Goal: Task Accomplishment & Management: Use online tool/utility

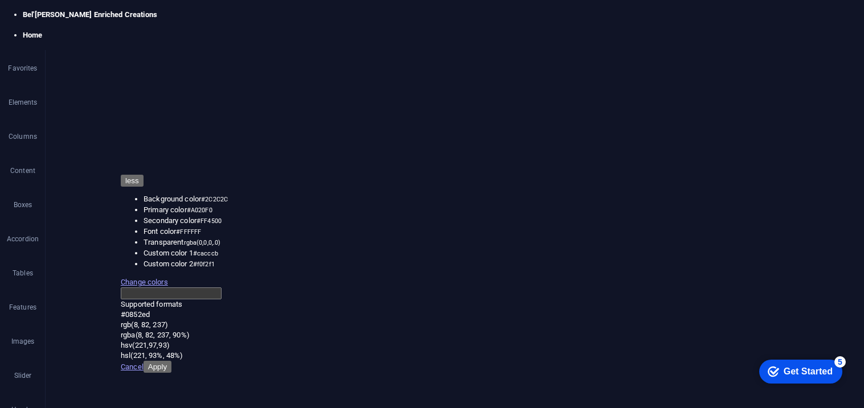
click at [76, 401] on span "Container" at bounding box center [74, 400] width 32 height 14
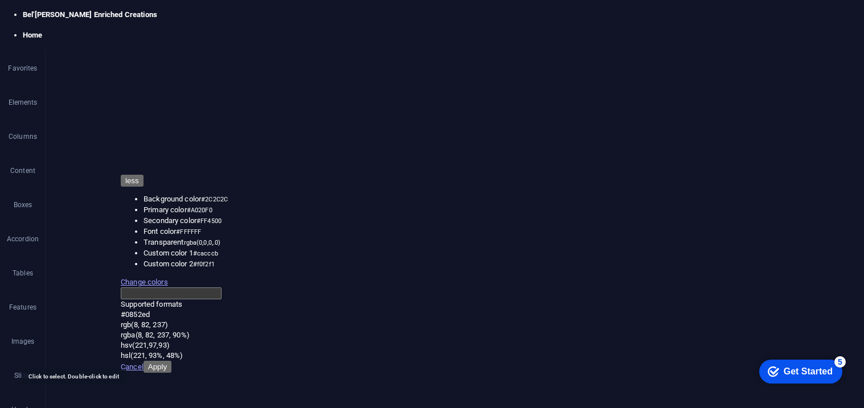
click at [76, 401] on span "Container" at bounding box center [74, 400] width 32 height 14
click at [115, 73] on icon at bounding box center [124, 72] width 32 height 11
click at [81, 79] on h4 "Container" at bounding box center [81, 79] width 53 height 24
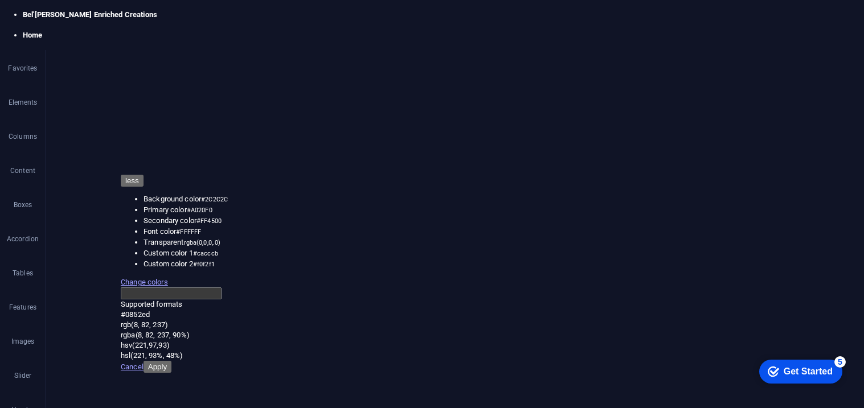
scroll to position [0, 0]
click at [89, 236] on span "Edit design" at bounding box center [151, 235] width 141 height 14
select select "rem"
select select "ease-in-out"
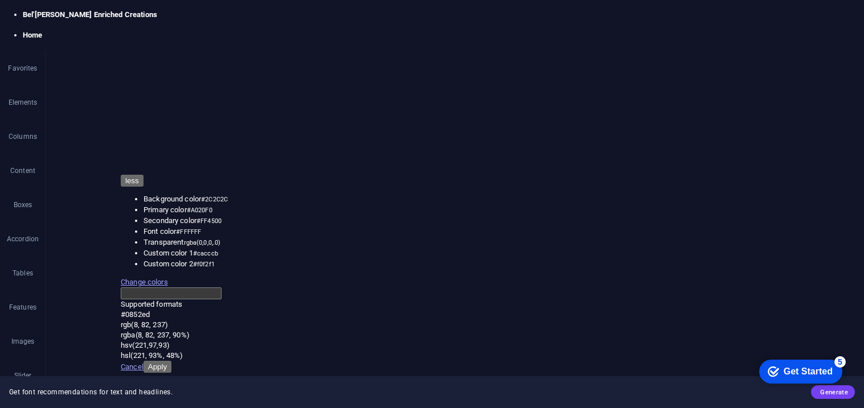
click at [852, 49] on icon at bounding box center [851, 47] width 7 height 9
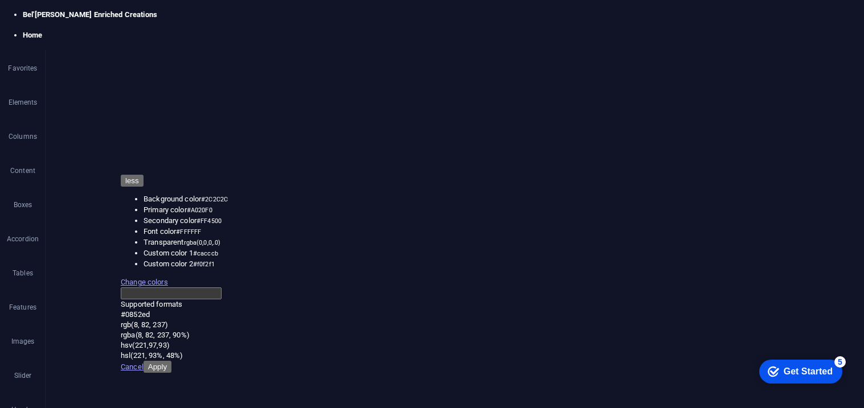
scroll to position [914, 0]
drag, startPoint x: 269, startPoint y: 148, endPoint x: 264, endPoint y: 150, distance: 6.4
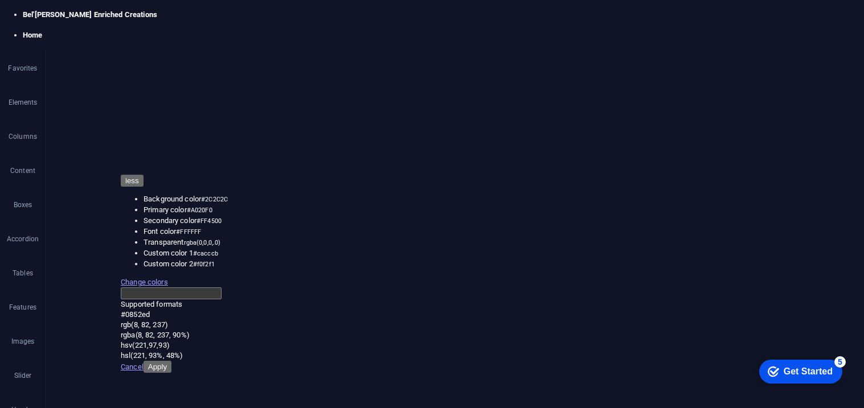
select select "rem"
select select "px"
select select "preset-pricing-table-v3-default"
click at [202, 275] on h4 "Table" at bounding box center [144, 273] width 179 height 27
click at [130, 269] on h4 "Table" at bounding box center [144, 270] width 179 height 21
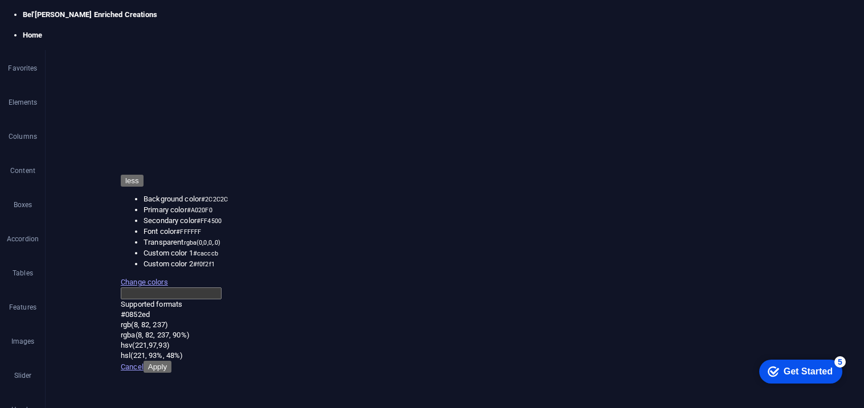
click at [130, 269] on h4 "Table" at bounding box center [144, 273] width 179 height 27
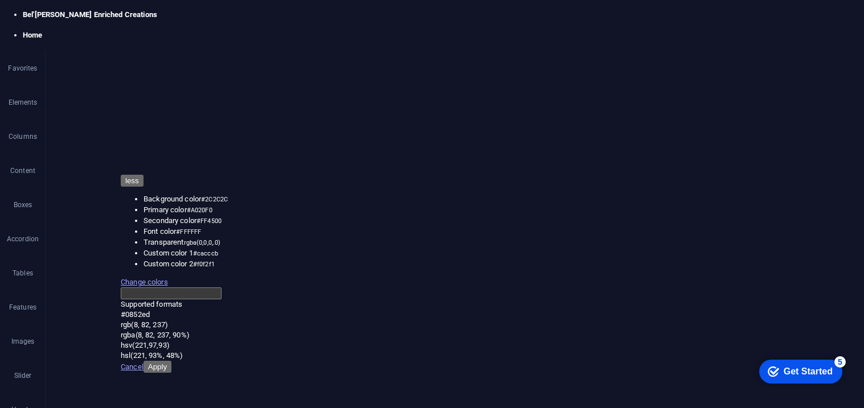
click at [190, 401] on span ". preset-pricing-table-v3-default" at bounding box center [194, 400] width 82 height 14
select select "rem"
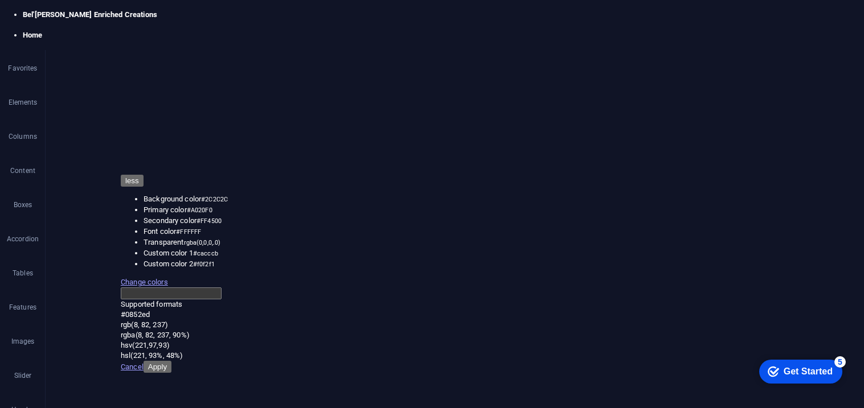
select select "px"
select select "preset-pricing-table-v3-default"
click at [23, 247] on icon "button" at bounding box center [23, 245] width 14 height 14
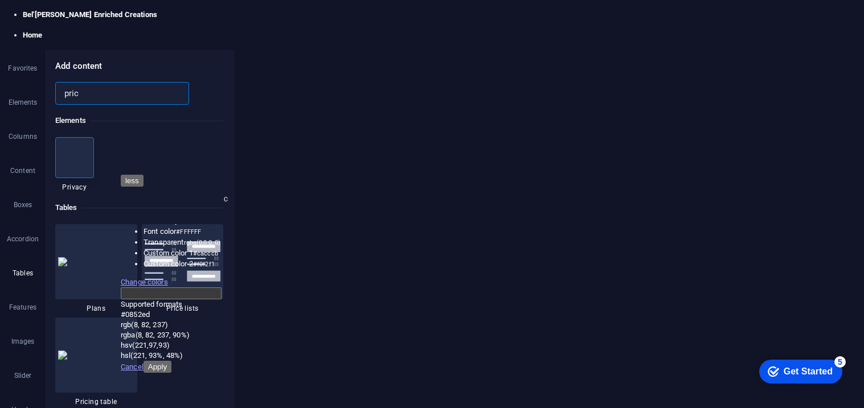
scroll to position [0, 0]
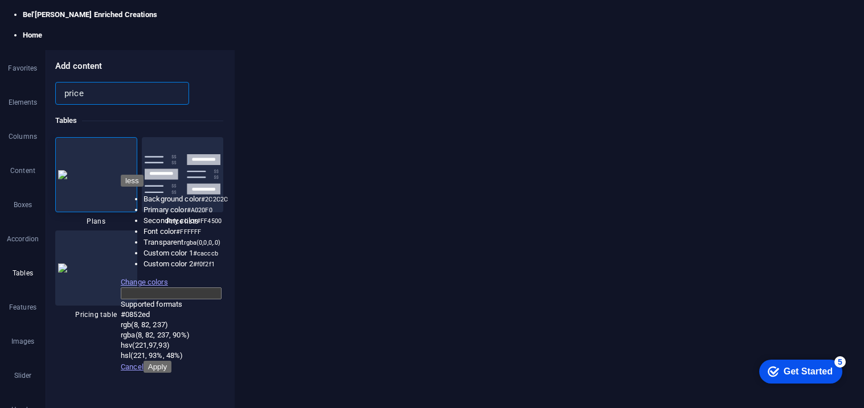
type input "price"
click at [226, 43] on icon "close panel" at bounding box center [224, 44] width 13 height 13
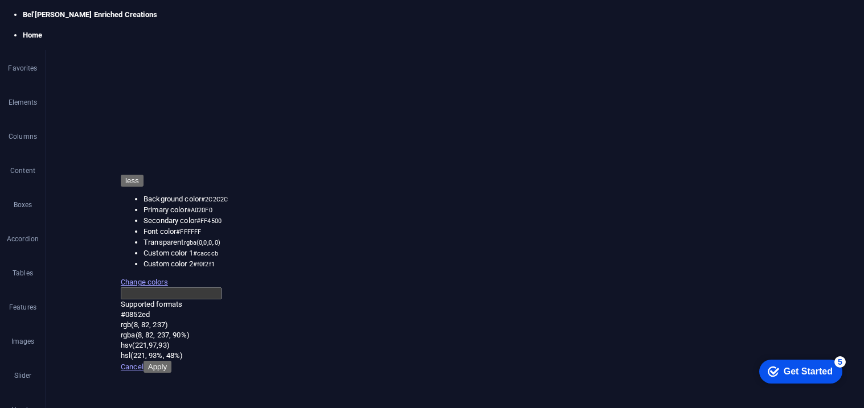
click at [21, 381] on icon at bounding box center [23, 383] width 16 height 16
click at [24, 235] on icon "button" at bounding box center [23, 231] width 14 height 14
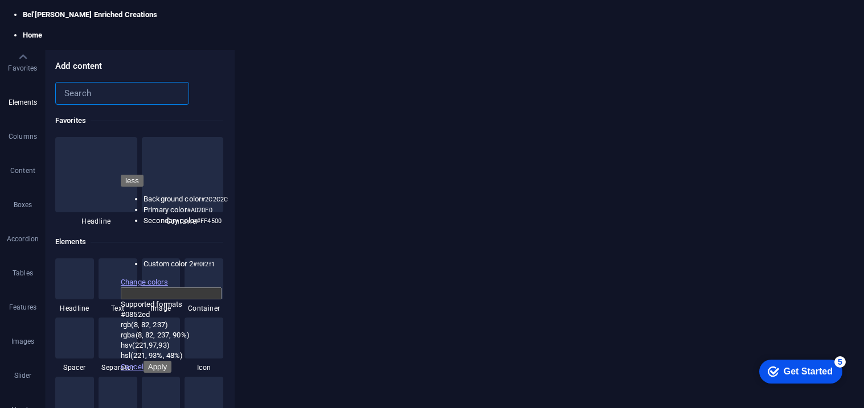
scroll to position [6859, 0]
click at [82, 75] on input "text" at bounding box center [115, 71] width 120 height 23
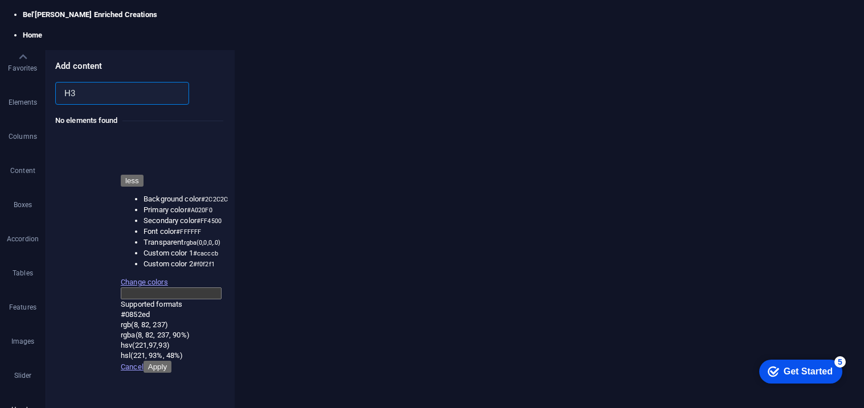
scroll to position [0, 0]
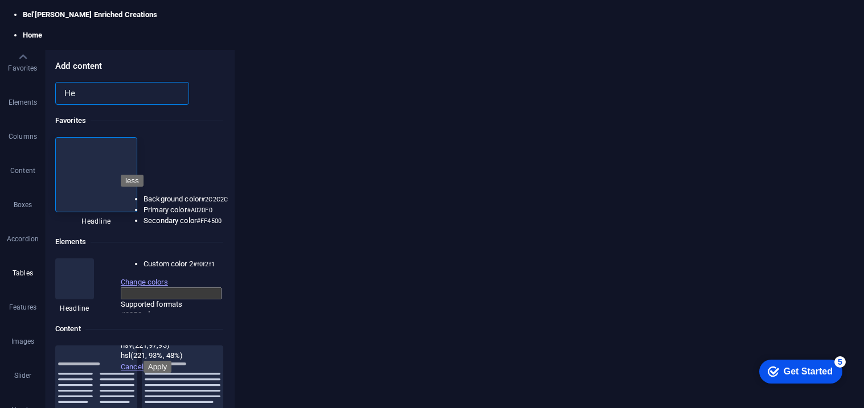
type input "H"
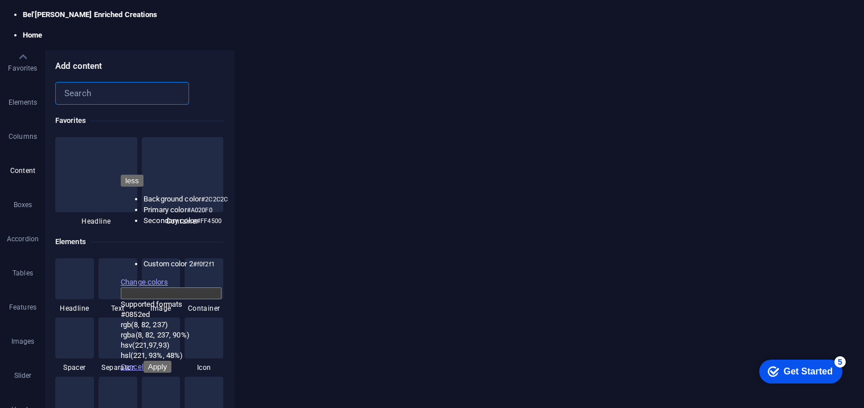
scroll to position [1261, 0]
click at [28, 105] on p "Tables" at bounding box center [23, 108] width 21 height 9
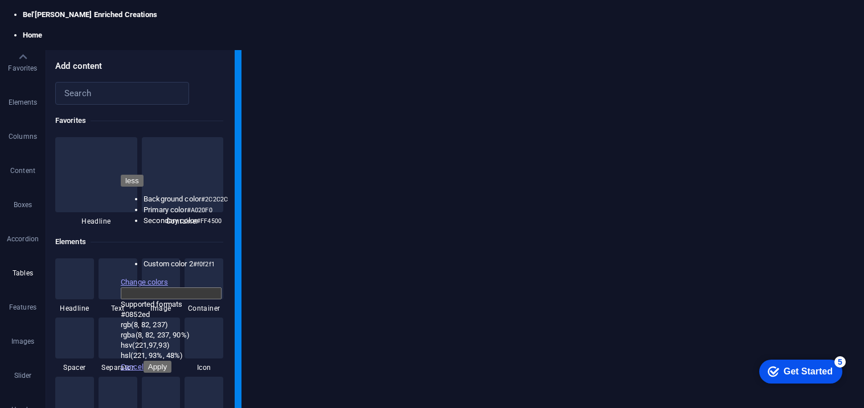
click at [240, 194] on section "Favorites Elements Columns Content Boxes Accordion Tables Features Images Slide…" at bounding box center [432, 209] width 864 height 362
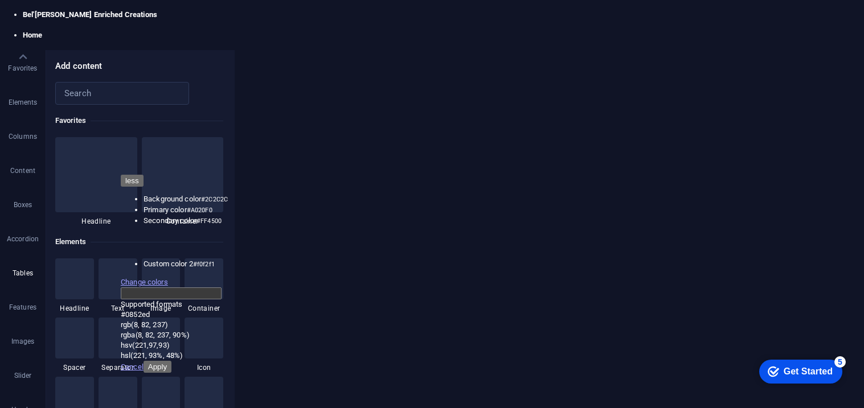
drag, startPoint x: 238, startPoint y: 191, endPoint x: 239, endPoint y: 203, distance: 12.5
click at [239, 203] on div "Favorites 1 Star Headline 1 Star Container Elements 1 Star Headline 1 Star Text…" at bounding box center [143, 232] width 194 height 298
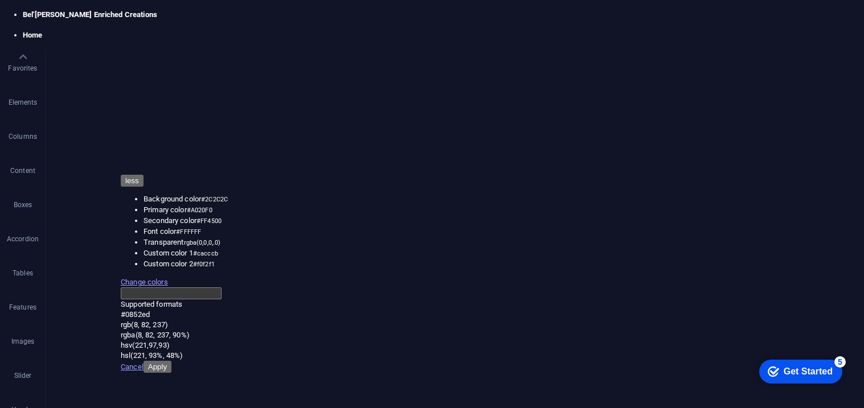
click at [236, 194] on icon at bounding box center [237, 192] width 6 height 12
click at [384, 9] on link "Ctrl 1 Headline" at bounding box center [403, 10] width 94 height 17
click at [157, 134] on span "H3" at bounding box center [157, 137] width 7 height 14
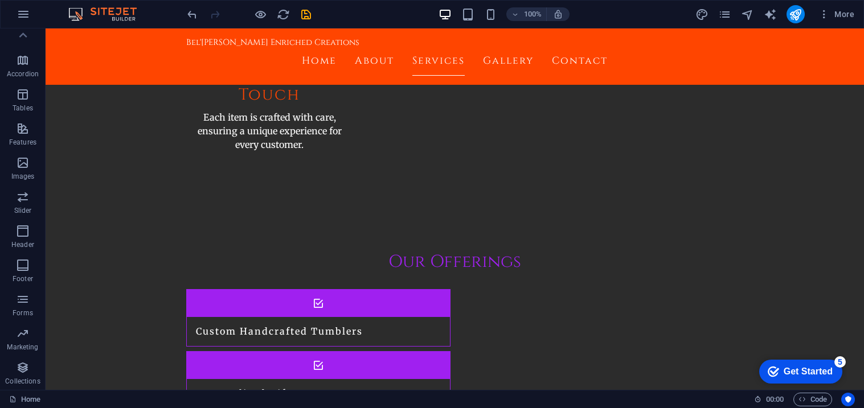
scroll to position [1309, 0]
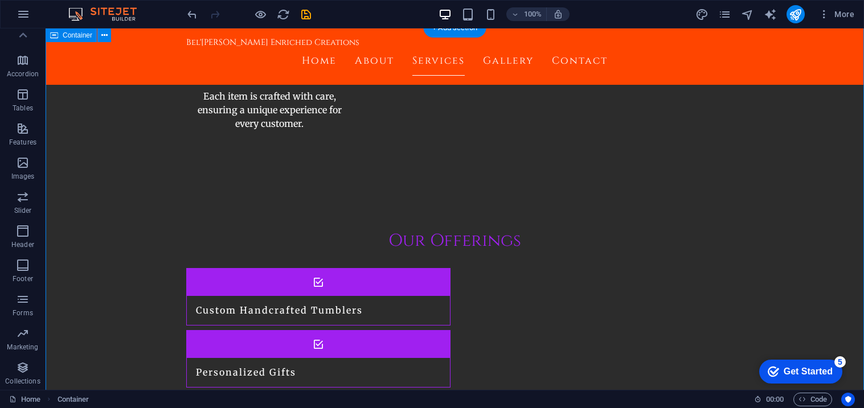
scroll to position [1304, 0]
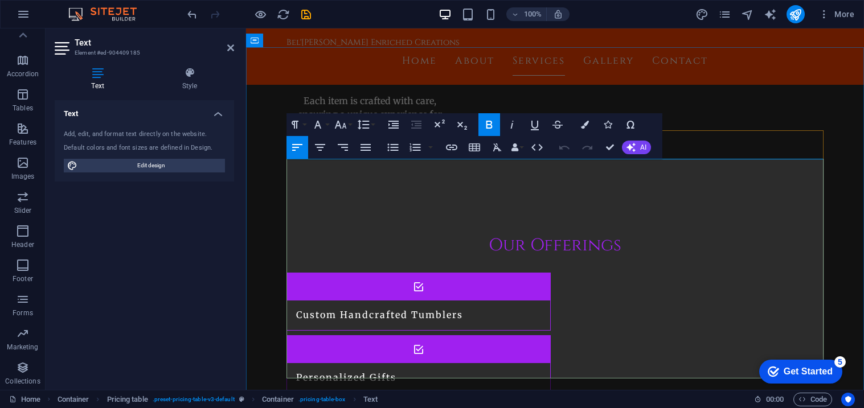
click at [235, 51] on aside "Text Element #ed-904409185 Text Style Text Add, edit, and format text directly …" at bounding box center [146, 209] width 201 height 362
click at [234, 51] on aside "Text Element #ed-904409185 Text Style Text Add, edit, and format text directly …" at bounding box center [146, 209] width 201 height 362
click at [228, 50] on icon at bounding box center [230, 47] width 7 height 9
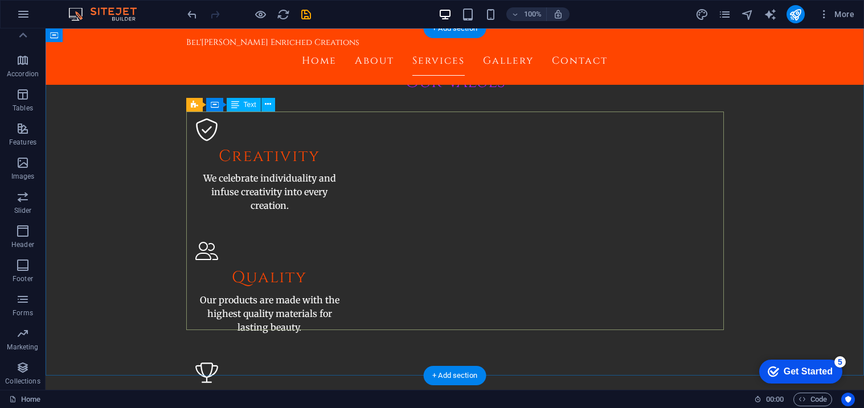
scroll to position [975, 0]
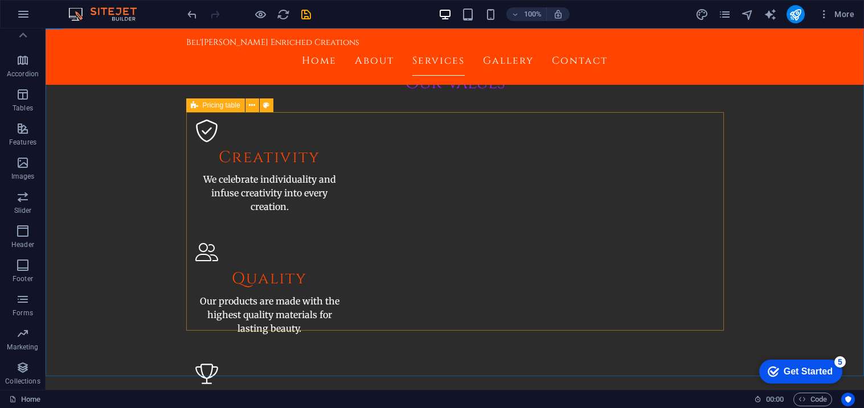
select select "rem"
select select "px"
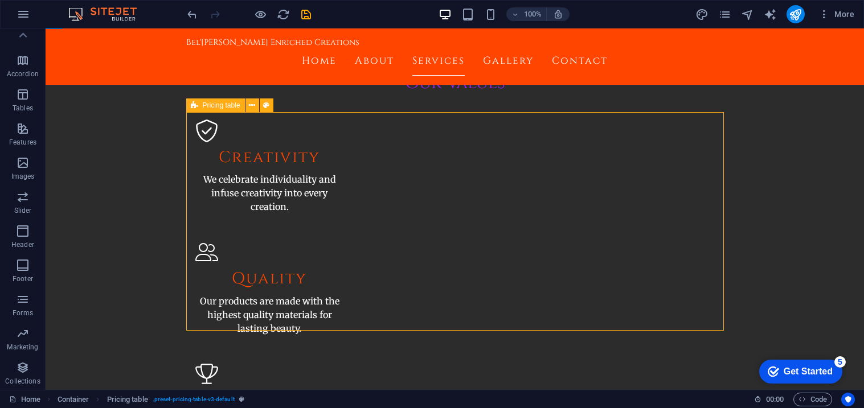
select select "preset-pricing-table-v3-default"
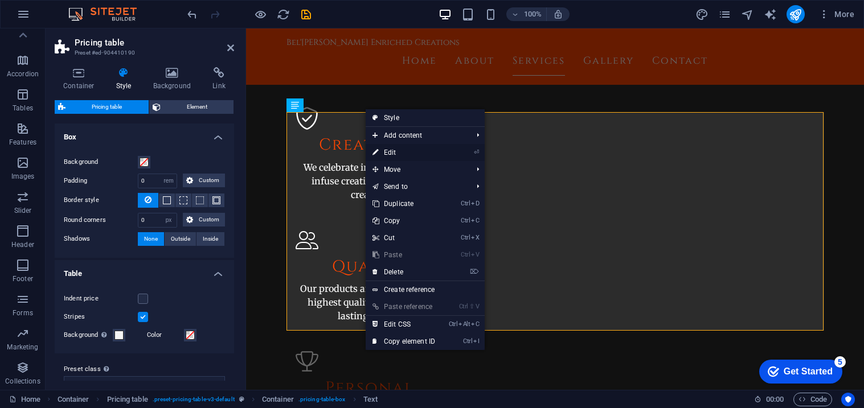
click at [404, 155] on link "⏎ Edit" at bounding box center [404, 152] width 76 height 17
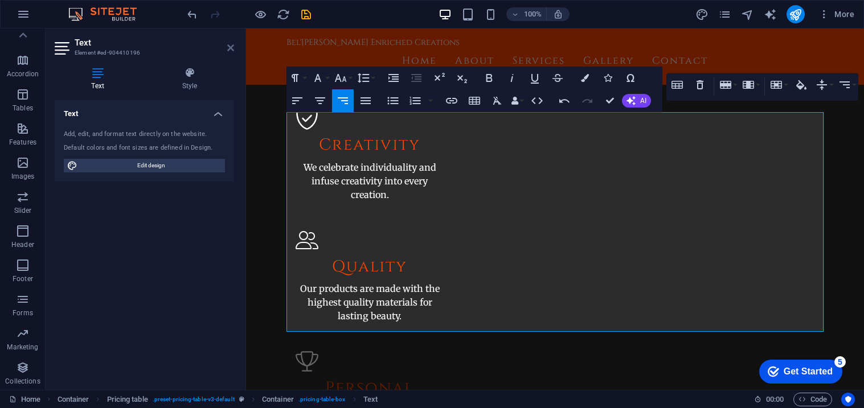
click at [232, 44] on icon at bounding box center [230, 47] width 7 height 9
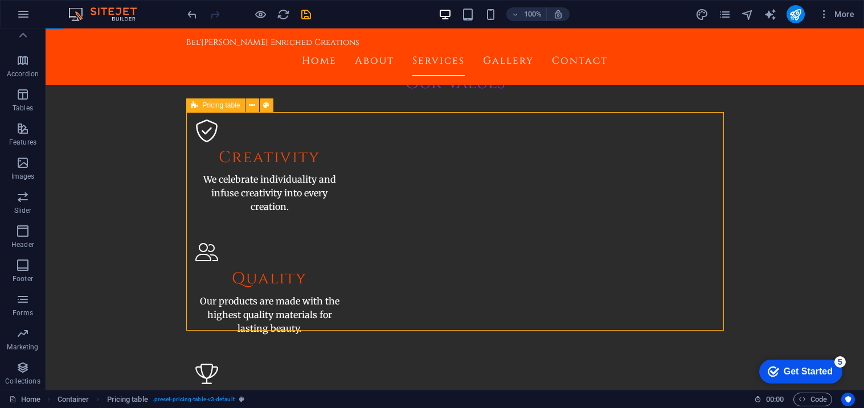
drag, startPoint x: 193, startPoint y: 108, endPoint x: 186, endPoint y: 109, distance: 7.4
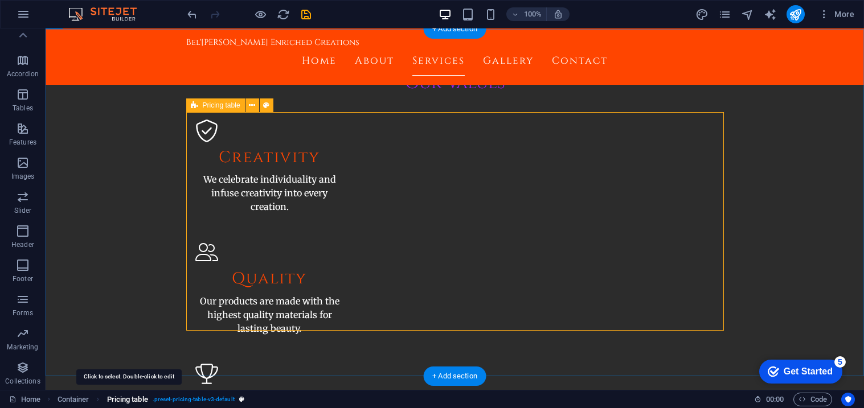
click at [129, 397] on span "Pricing table" at bounding box center [127, 400] width 41 height 14
select select "rem"
select select "px"
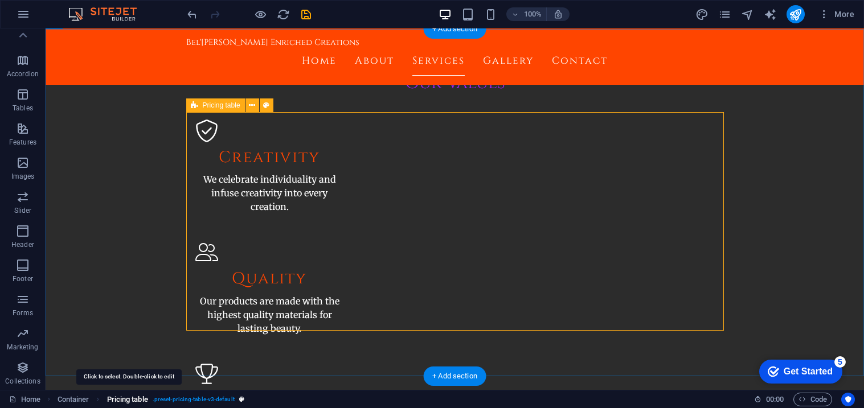
select select "preset-pricing-table-v3-default"
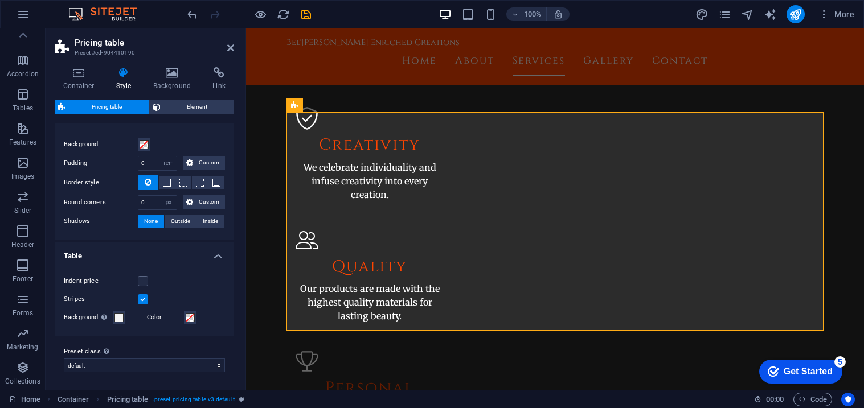
scroll to position [0, 0]
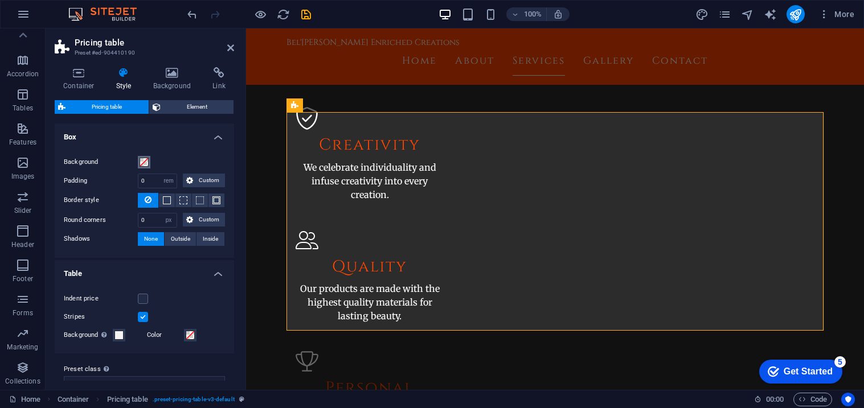
click at [146, 163] on span at bounding box center [144, 162] width 9 height 9
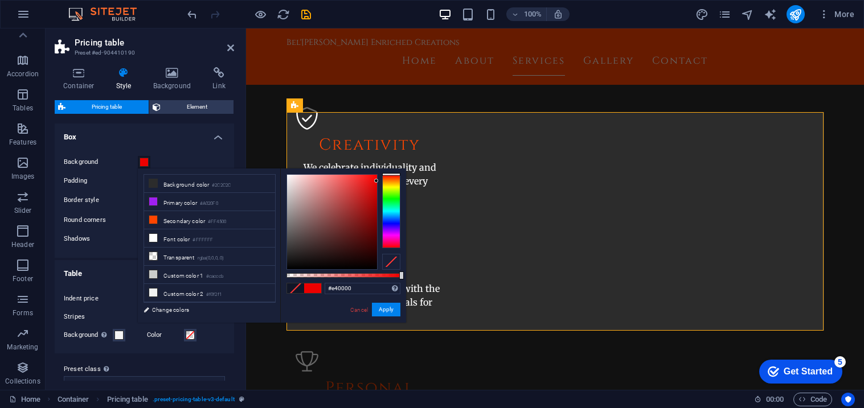
drag, startPoint x: 316, startPoint y: 206, endPoint x: 391, endPoint y: 184, distance: 78.3
click at [391, 184] on div at bounding box center [344, 222] width 114 height 96
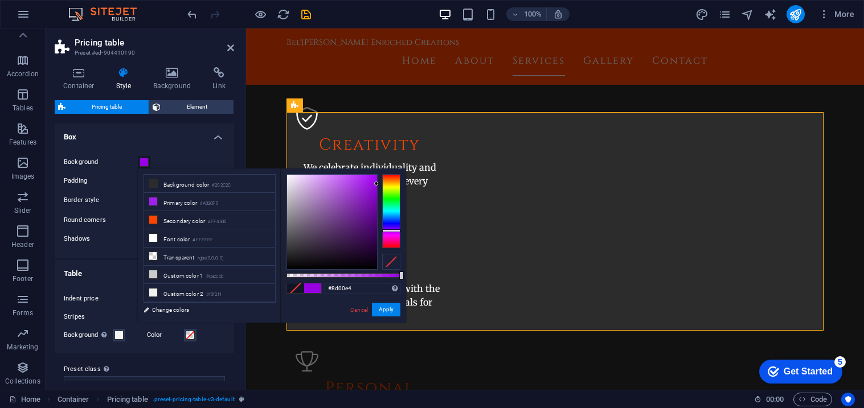
drag, startPoint x: 391, startPoint y: 185, endPoint x: 391, endPoint y: 230, distance: 45.6
click at [391, 230] on div at bounding box center [391, 211] width 18 height 74
click at [366, 186] on div at bounding box center [332, 222] width 90 height 95
click at [389, 314] on button "Apply" at bounding box center [386, 310] width 28 height 14
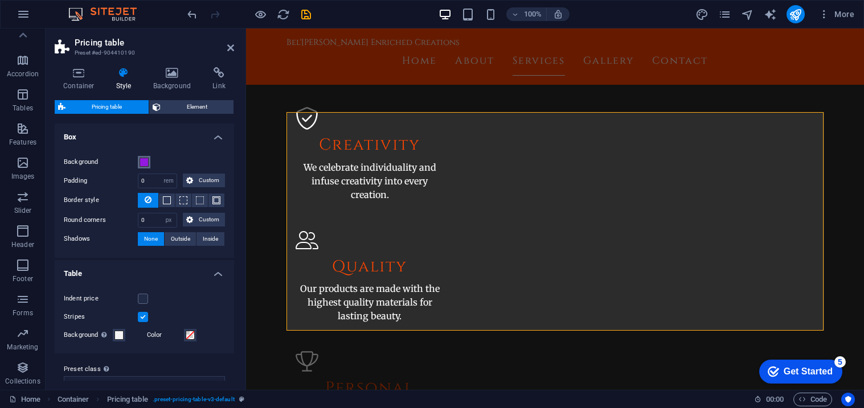
click at [140, 164] on span at bounding box center [144, 162] width 9 height 9
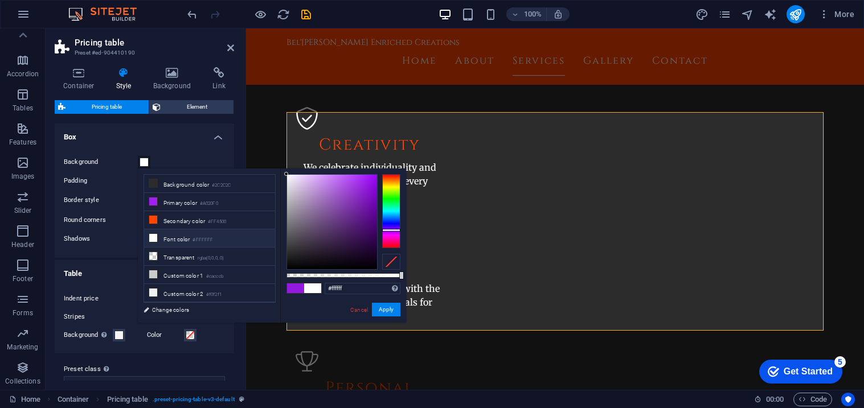
drag, startPoint x: 329, startPoint y: 221, endPoint x: 275, endPoint y: 149, distance: 90.0
click at [275, 149] on body "Bel'Adonna Enriched Creations Home Favorites Elements Columns Content Boxes Acc…" at bounding box center [432, 204] width 864 height 408
click at [352, 273] on div at bounding box center [344, 275] width 114 height 5
type input "rgba(0, 0, 0, 0.57)"
drag, startPoint x: 359, startPoint y: 247, endPoint x: 378, endPoint y: 282, distance: 39.2
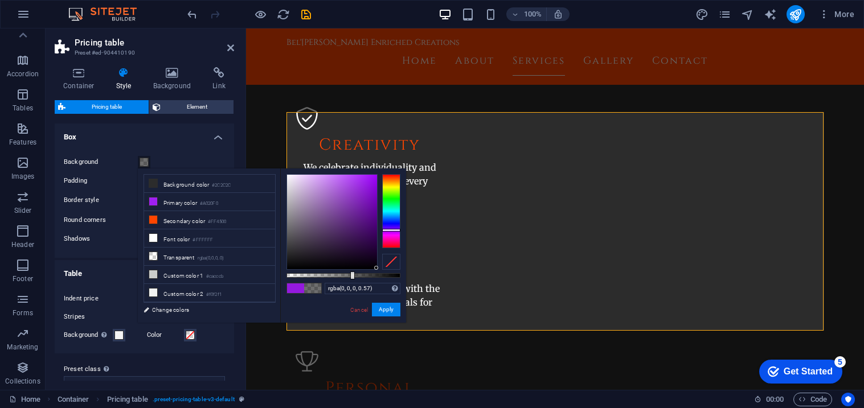
click at [378, 282] on div "rgba(0, 0, 0, 0.57) Supported formats #0852ed rgb(8, 82, 237) rgba(8, 82, 237, …" at bounding box center [343, 329] width 126 height 320
click at [393, 314] on button "Apply" at bounding box center [386, 310] width 28 height 14
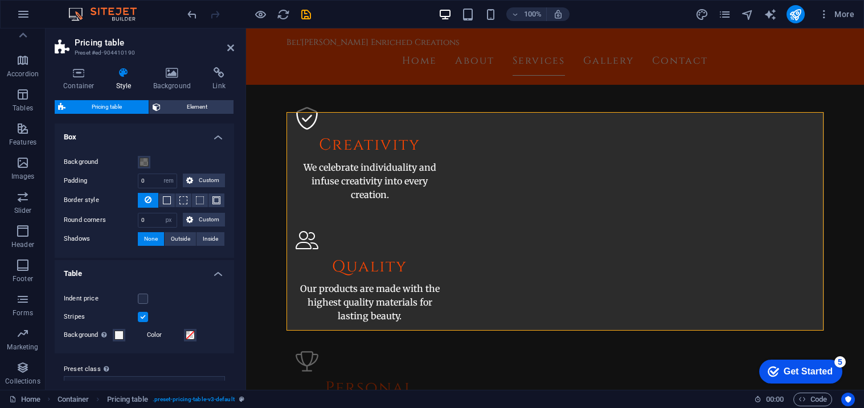
scroll to position [18, 0]
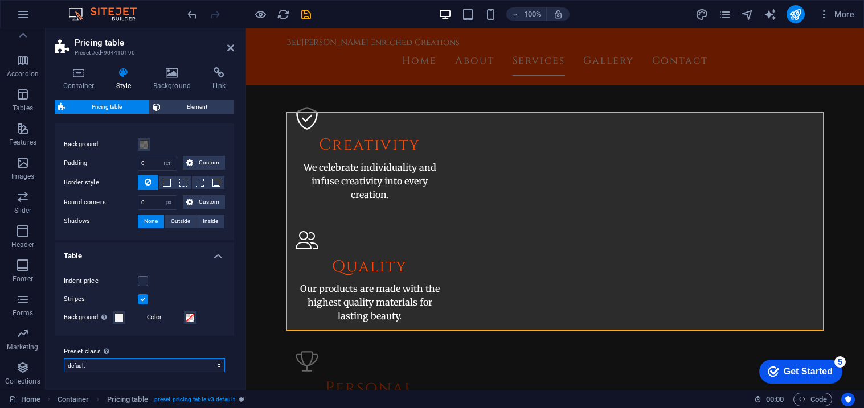
click at [130, 362] on select "williams default Add preset class" at bounding box center [144, 366] width 161 height 14
select select "preset-pricing-table-v3-[PERSON_NAME]"
click at [64, 359] on select "williams default Add preset class" at bounding box center [144, 366] width 161 height 14
type input "1"
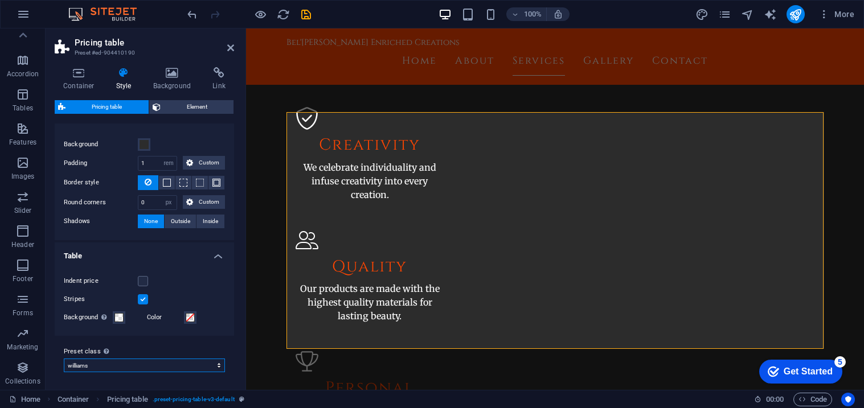
click at [136, 362] on select "williams default Add preset class" at bounding box center [144, 366] width 161 height 14
click at [64, 359] on select "williams default Add preset class" at bounding box center [144, 366] width 161 height 14
select select "preset-pricing-table-v3-[PERSON_NAME]"
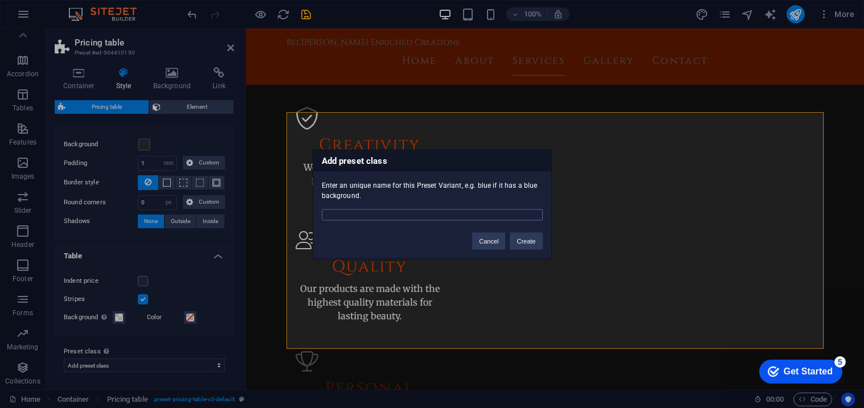
click at [480, 220] on input "text" at bounding box center [432, 214] width 221 height 11
click at [485, 238] on button "Cancel" at bounding box center [488, 240] width 33 height 17
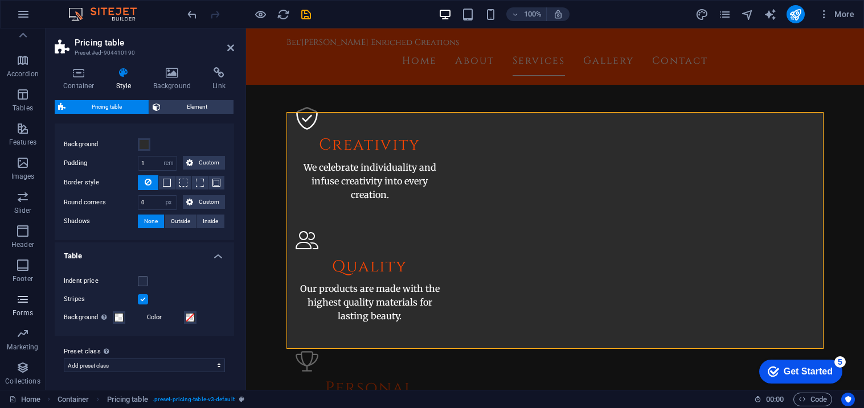
click at [23, 314] on p "Forms" at bounding box center [23, 313] width 21 height 9
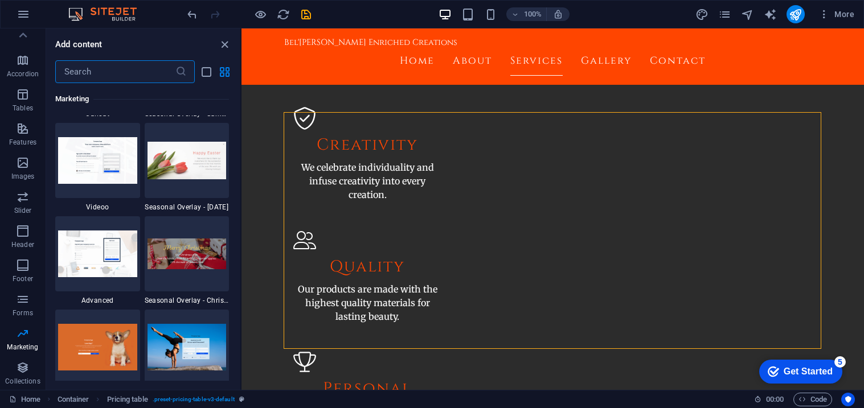
scroll to position [9555, 0]
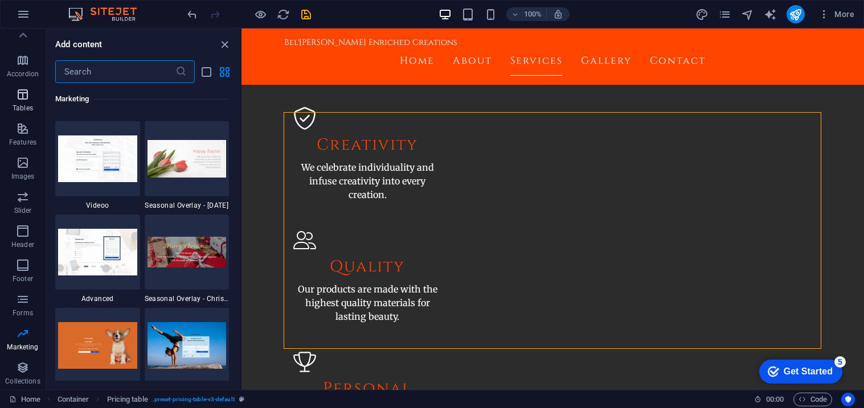
click at [24, 96] on icon "button" at bounding box center [23, 95] width 14 height 14
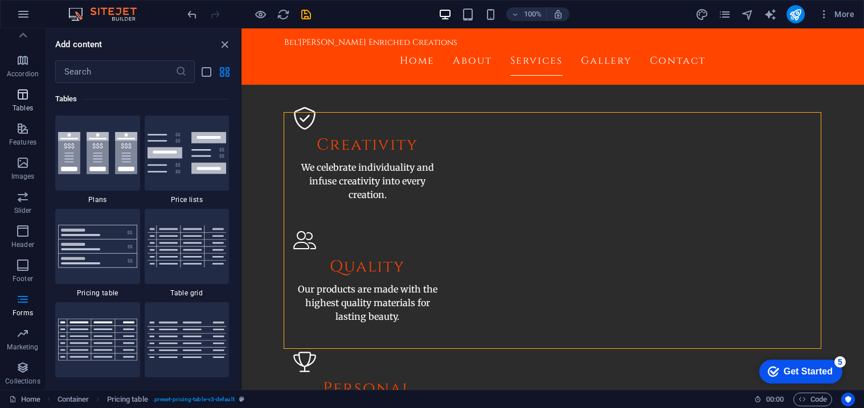
scroll to position [3946, 0]
click at [170, 148] on img at bounding box center [187, 153] width 79 height 42
click at [242, 167] on div "Drag here to replace the existing content. Press “Ctrl” if you want to create a…" at bounding box center [553, 209] width 623 height 362
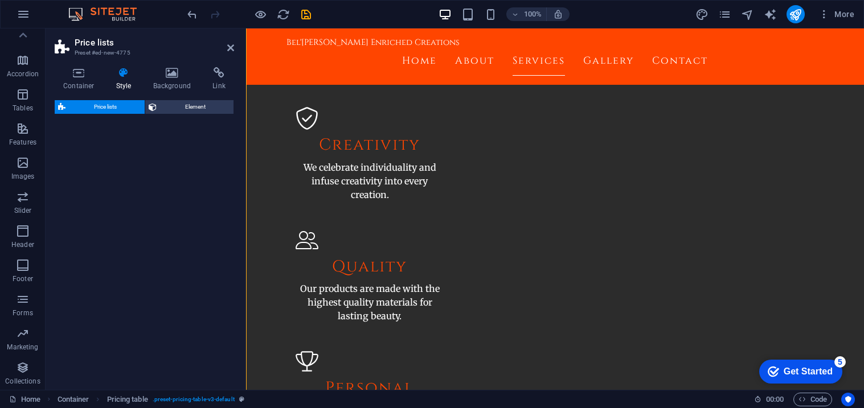
select select "rem"
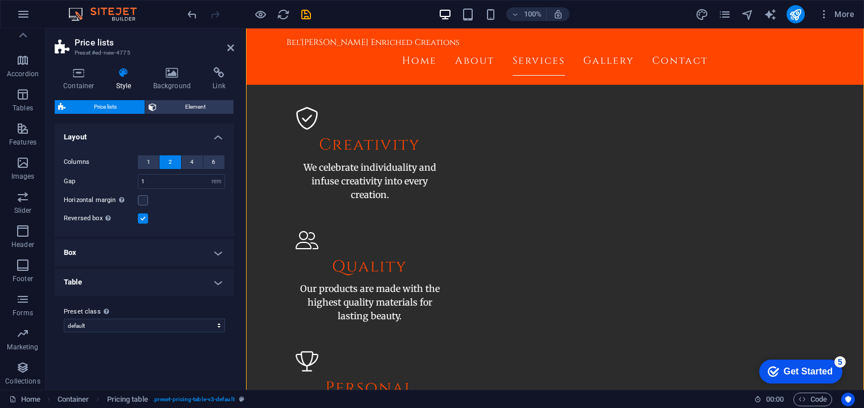
scroll to position [1454, 0]
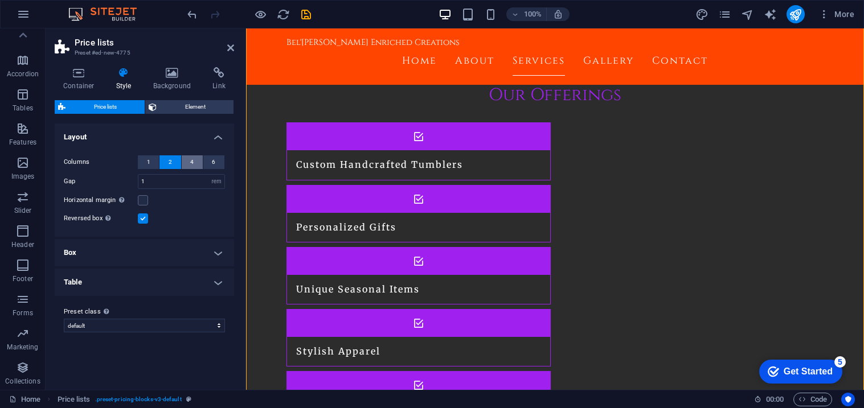
click at [190, 162] on span "4" at bounding box center [191, 163] width 3 height 14
click at [170, 159] on span "2" at bounding box center [170, 163] width 3 height 14
click at [143, 160] on button "1" at bounding box center [148, 163] width 21 height 14
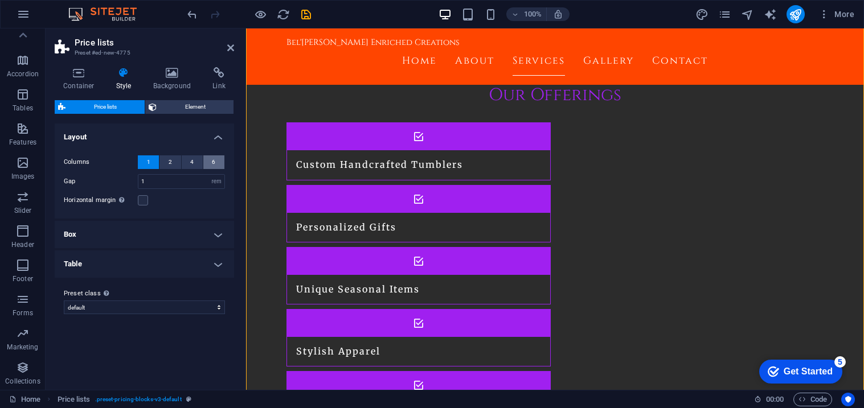
click at [212, 161] on span "6" at bounding box center [213, 163] width 3 height 14
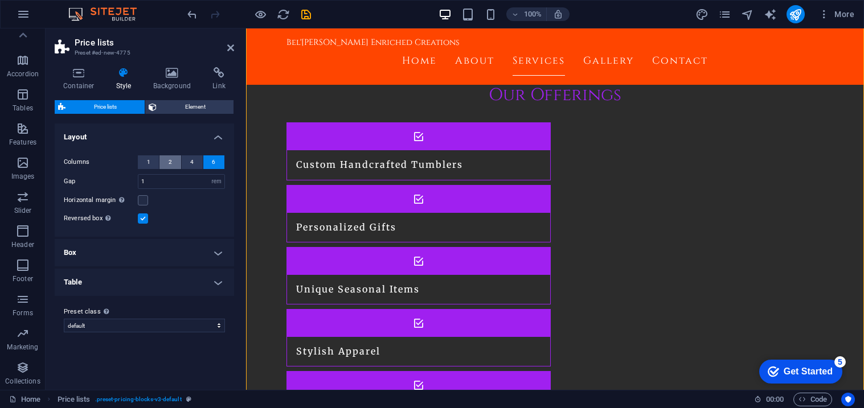
click at [174, 160] on button "2" at bounding box center [170, 163] width 21 height 14
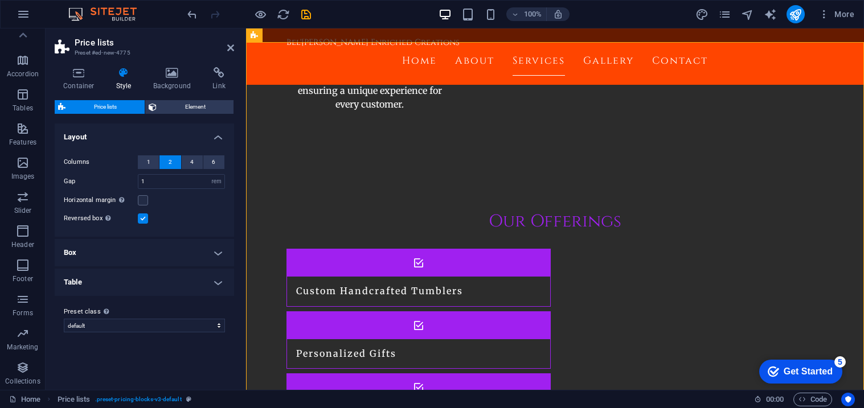
scroll to position [1318, 0]
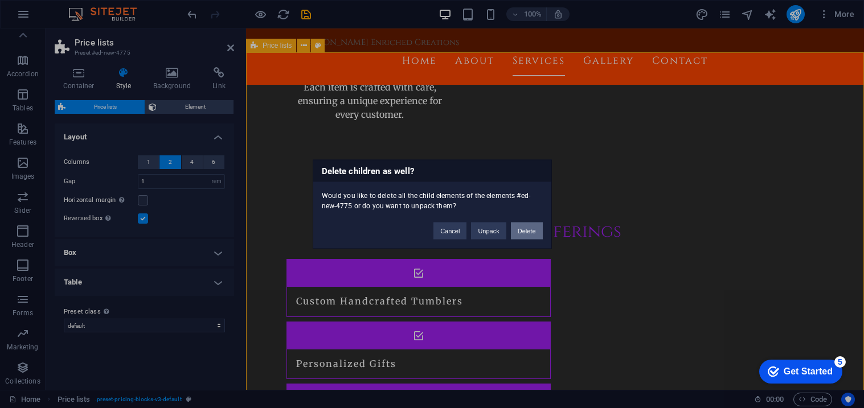
click at [516, 232] on button "Delete" at bounding box center [527, 230] width 32 height 17
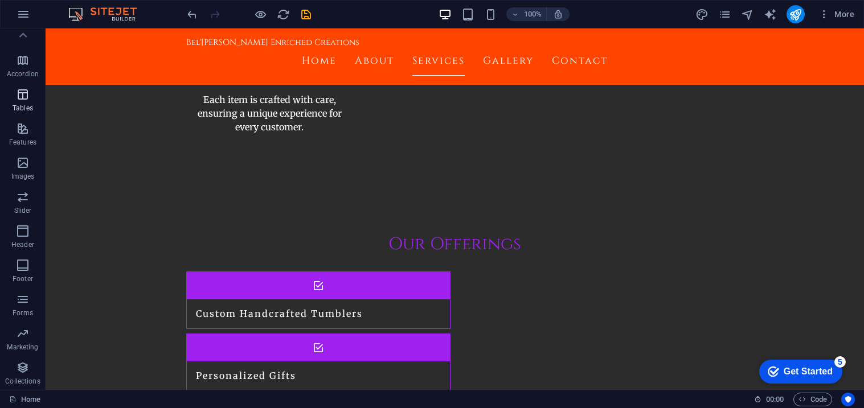
click at [18, 101] on span "Tables" at bounding box center [23, 101] width 46 height 27
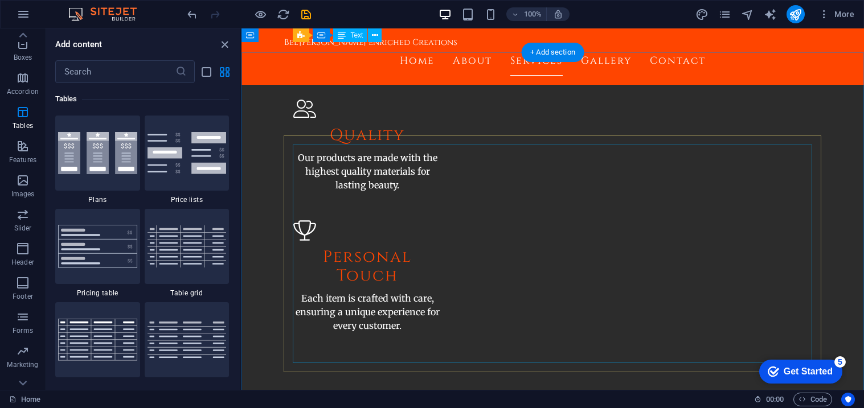
scroll to position [952, 0]
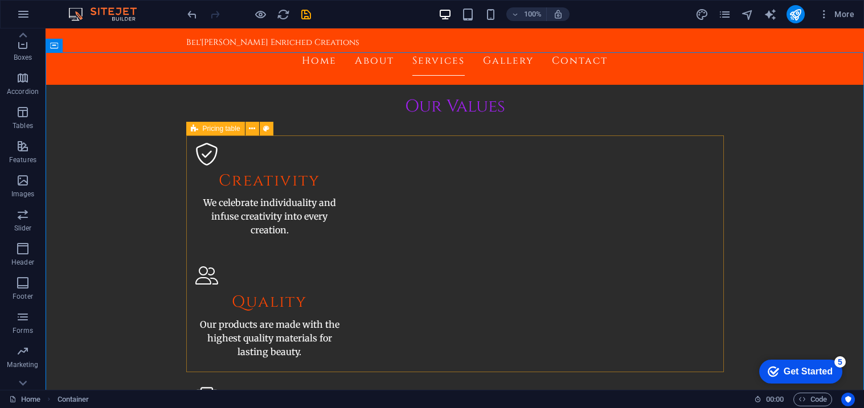
select select "rem"
select select "px"
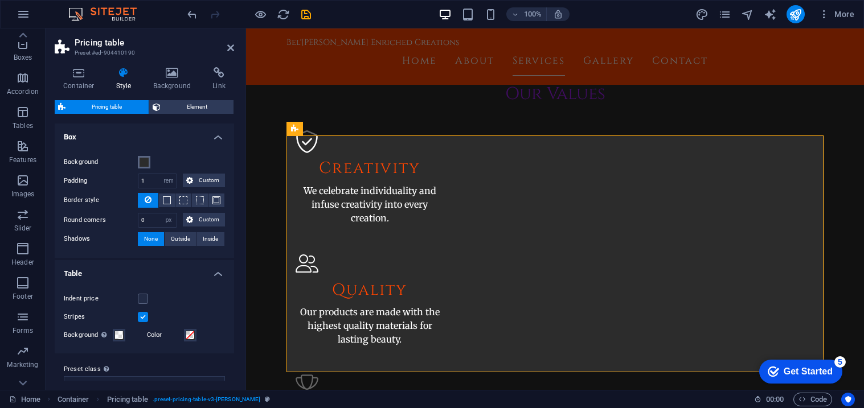
click at [143, 163] on span at bounding box center [144, 162] width 9 height 9
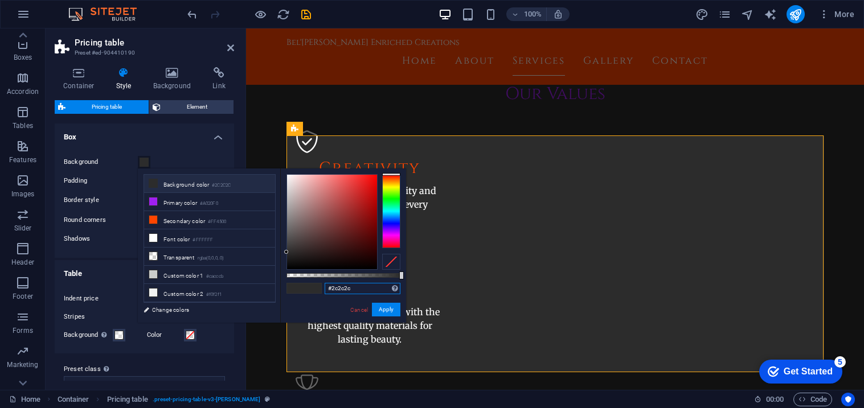
click at [353, 292] on input "#2c2c2c" at bounding box center [363, 288] width 76 height 11
drag, startPoint x: 353, startPoint y: 292, endPoint x: 336, endPoint y: 291, distance: 17.7
click at [336, 291] on input "#2c2c2c" at bounding box center [363, 288] width 76 height 11
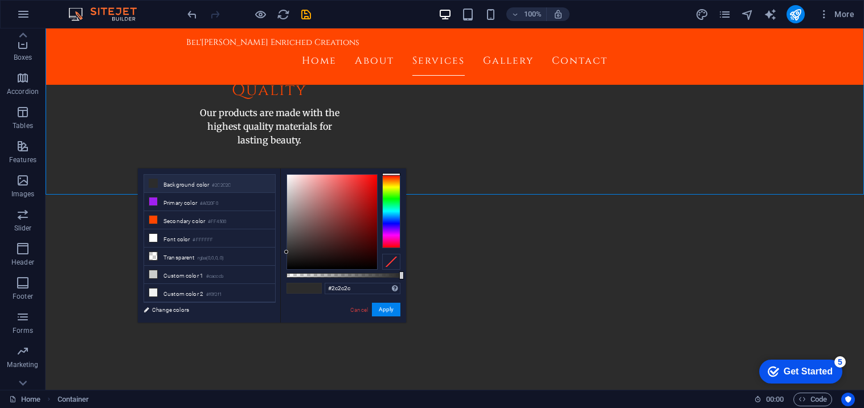
scroll to position [1209, 0]
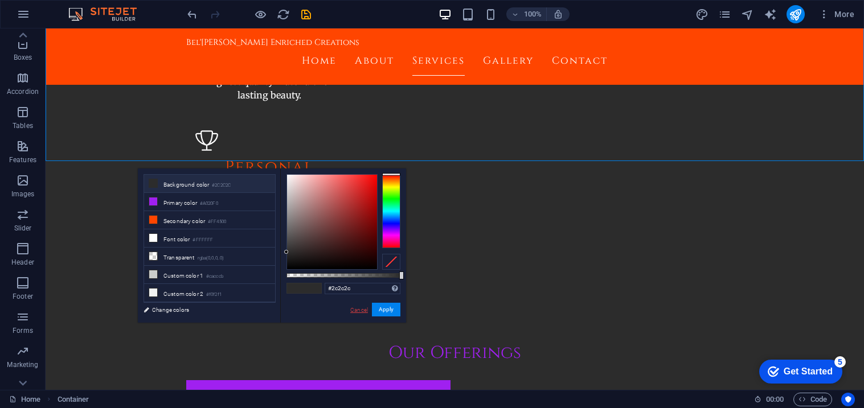
click at [359, 310] on link "Cancel" at bounding box center [359, 310] width 20 height 9
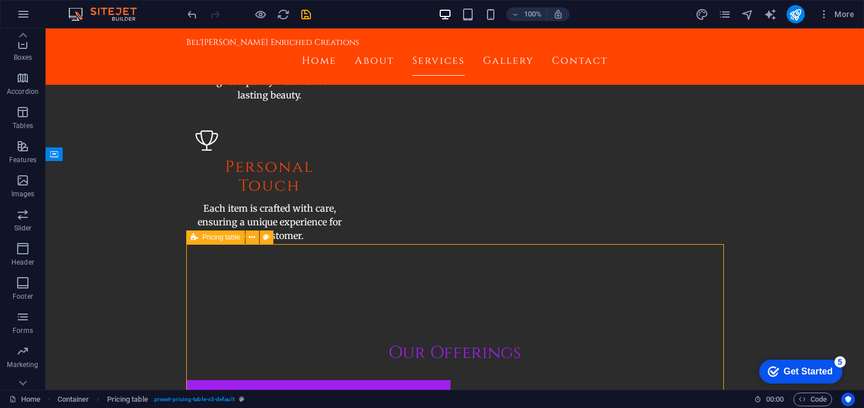
select select "rem"
select select "px"
select select "preset-pricing-table-v3-default"
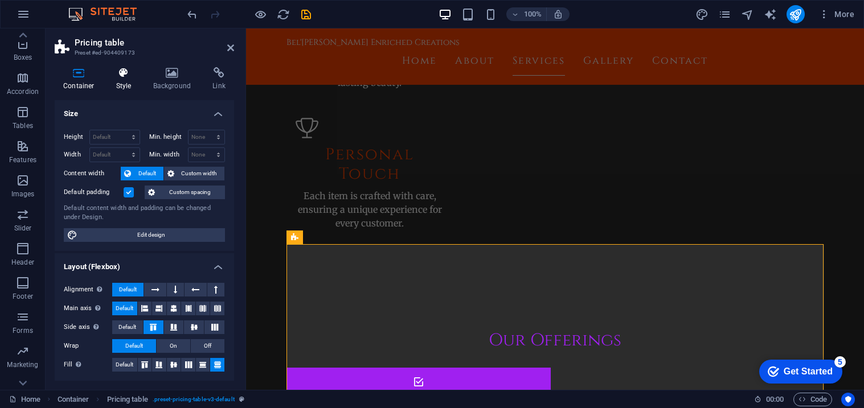
click at [128, 69] on icon at bounding box center [124, 72] width 32 height 11
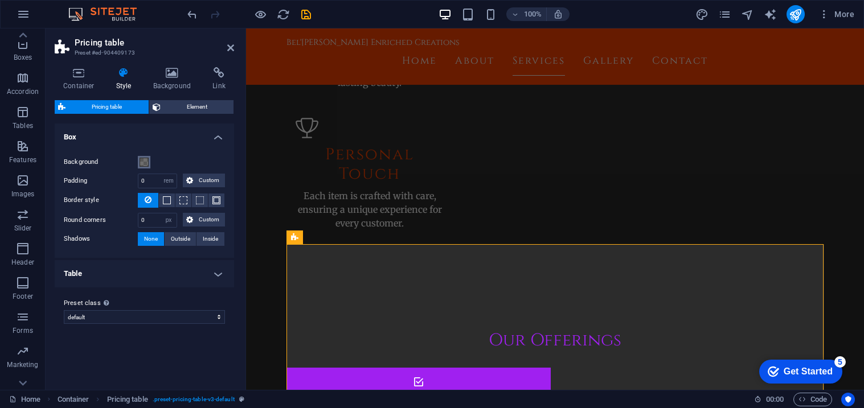
click at [143, 162] on span at bounding box center [144, 162] width 9 height 9
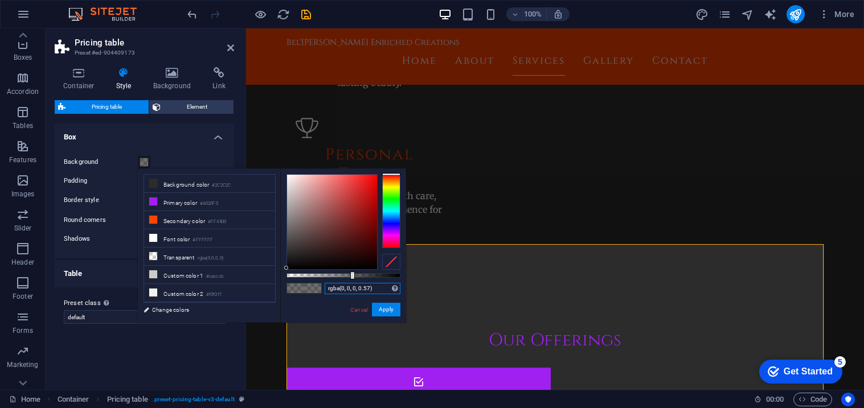
click at [365, 294] on input "rgba(0, 0, 0, 0.57)" at bounding box center [363, 288] width 76 height 11
paste input "2c2c2c"
type input "#2c2c2c"
click at [394, 310] on button "Apply" at bounding box center [386, 310] width 28 height 14
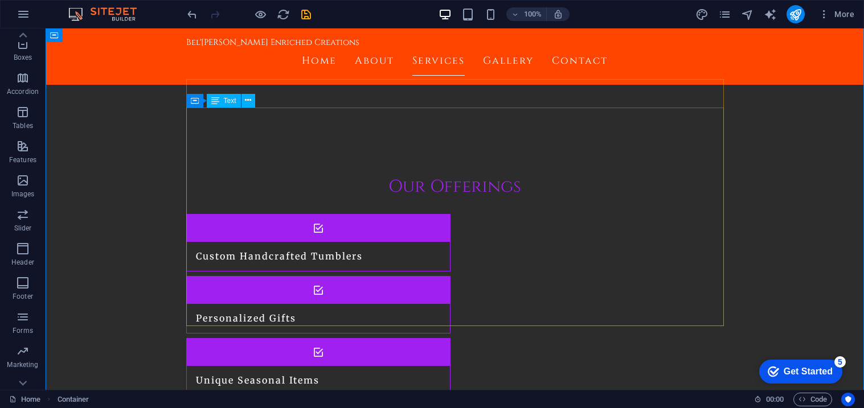
scroll to position [1363, 0]
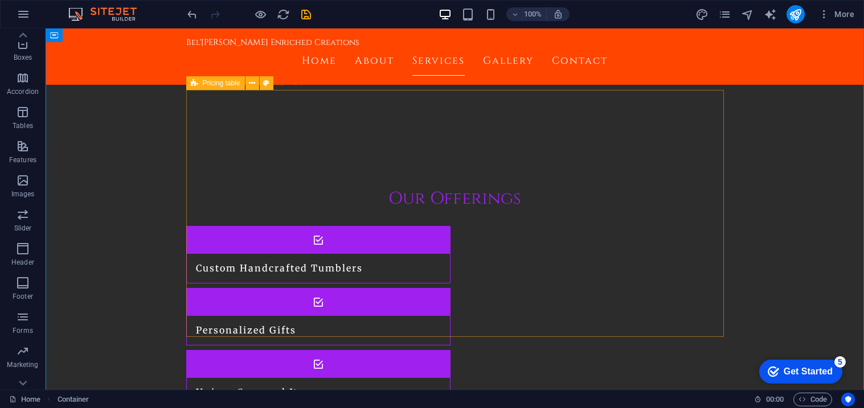
select select "rem"
select select "px"
select select "preset-pricing-table-v3-default"
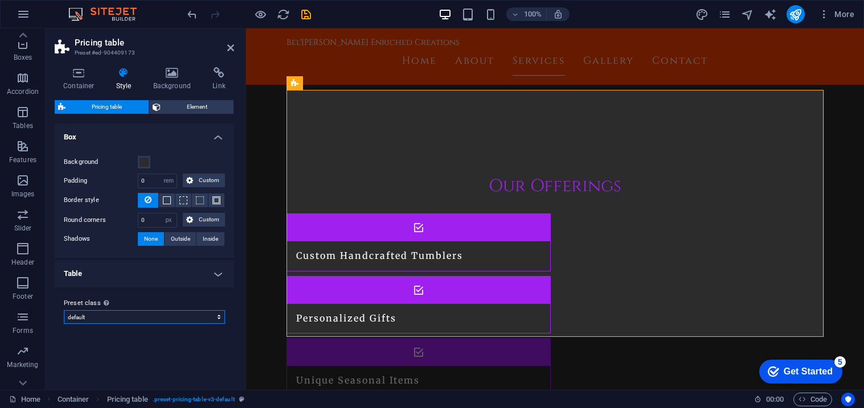
click at [94, 316] on select "williams default Add preset class" at bounding box center [144, 317] width 161 height 14
click at [115, 278] on div "Above chosen variant and settings affect all elements which carry this preset c…" at bounding box center [140, 279] width 91 height 34
click at [115, 310] on select "williams default Add preset class" at bounding box center [144, 317] width 161 height 14
click at [212, 277] on h4 "Table" at bounding box center [144, 273] width 179 height 27
click at [136, 318] on div "Stripes" at bounding box center [144, 317] width 161 height 14
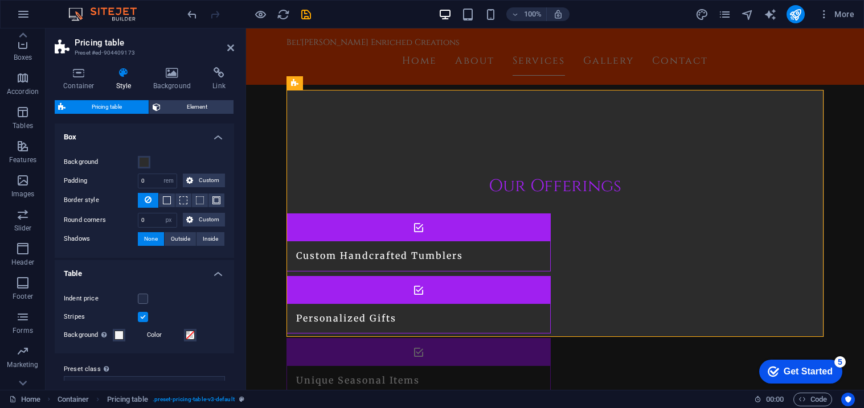
click at [141, 319] on label at bounding box center [143, 317] width 10 height 10
click at [0, 0] on input "Stripes" at bounding box center [0, 0] width 0 height 0
click at [81, 316] on div "Stripes" at bounding box center [144, 317] width 161 height 14
click at [144, 320] on label at bounding box center [143, 317] width 10 height 10
click at [0, 0] on input "Stripes" at bounding box center [0, 0] width 0 height 0
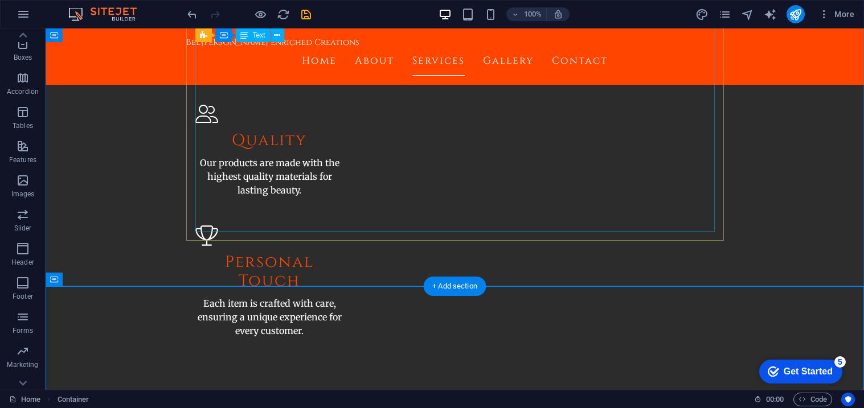
scroll to position [1073, 0]
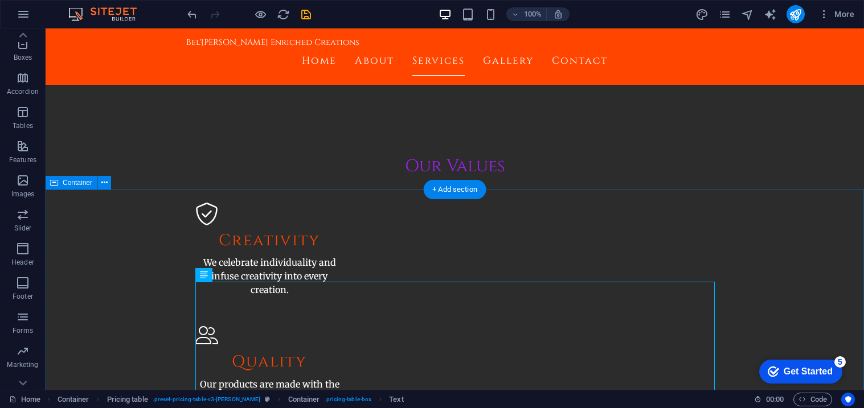
scroll to position [814, 0]
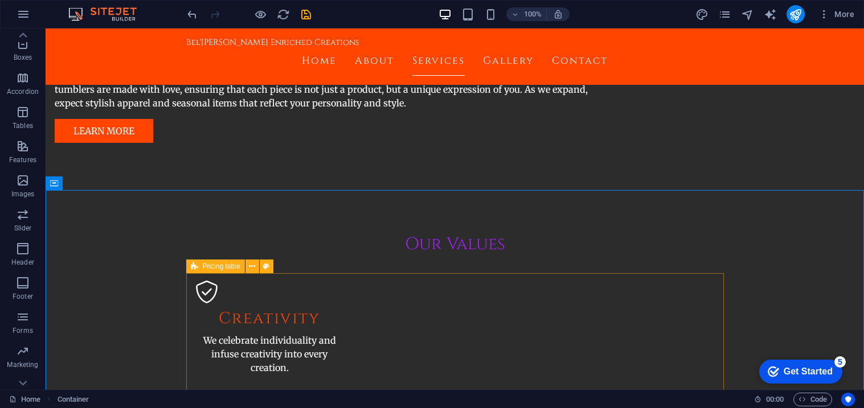
select select "rem"
select select "px"
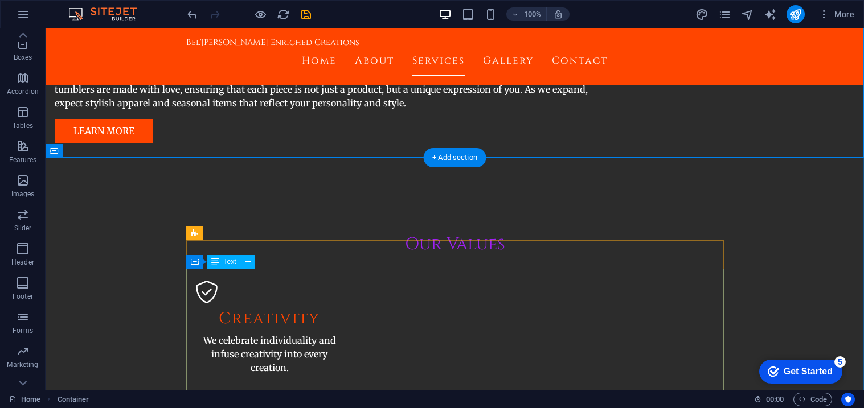
scroll to position [1217, 0]
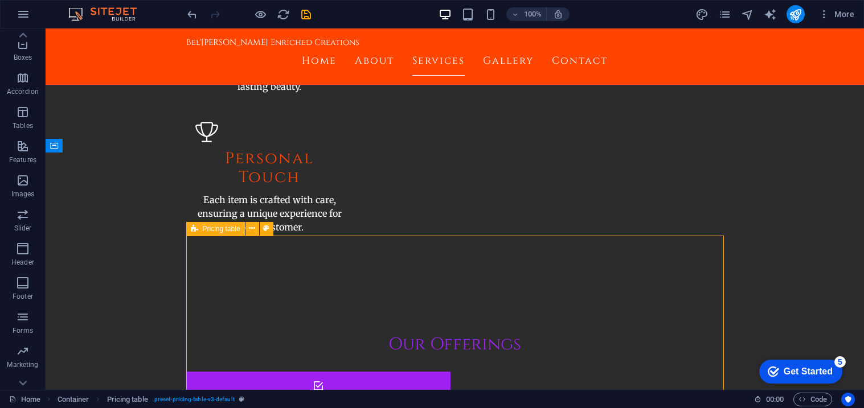
select select "rem"
select select "px"
select select "preset-pricing-table-v3-default"
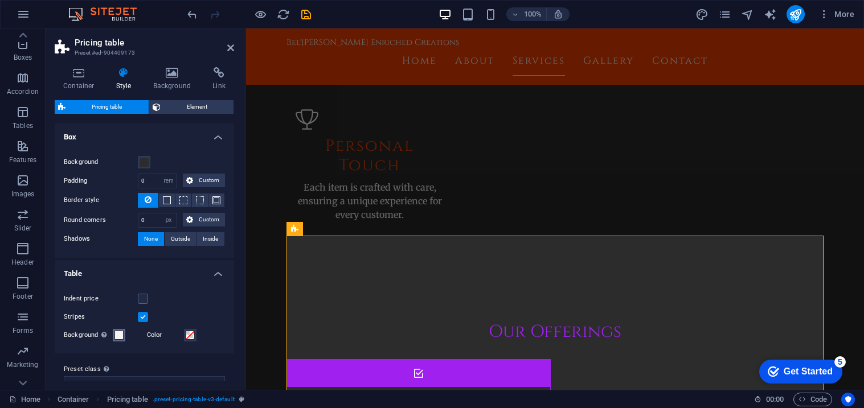
click at [122, 334] on span at bounding box center [119, 335] width 9 height 9
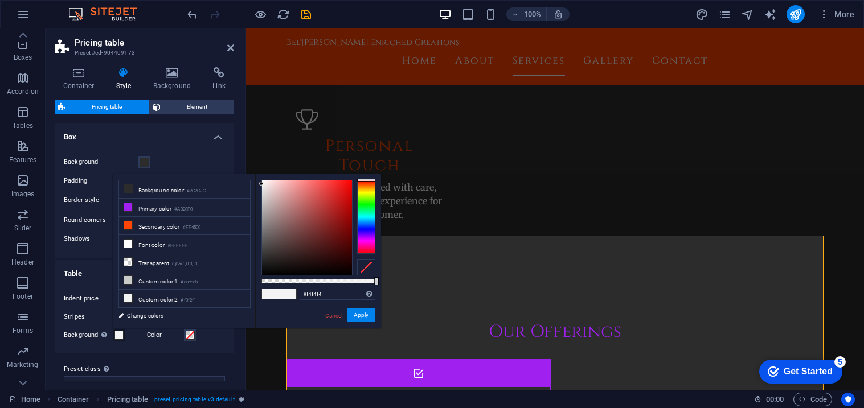
click at [283, 296] on span at bounding box center [287, 294] width 17 height 10
click at [153, 259] on li "Transparent rgba(0,0,0,.0)" at bounding box center [184, 263] width 131 height 18
type input "rgba(0, 0, 0, 0)"
click at [365, 316] on button "Apply" at bounding box center [361, 316] width 28 height 14
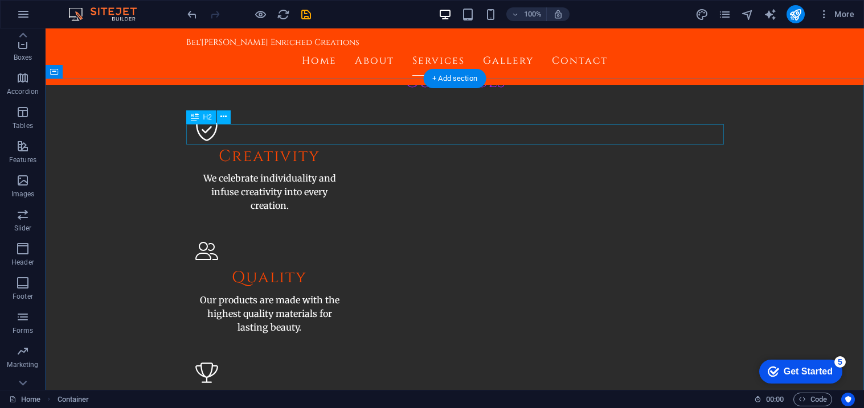
scroll to position [926, 0]
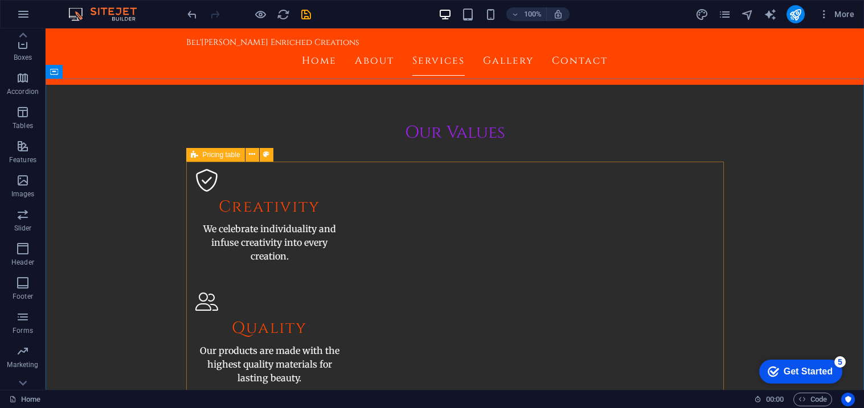
select select "rem"
select select "px"
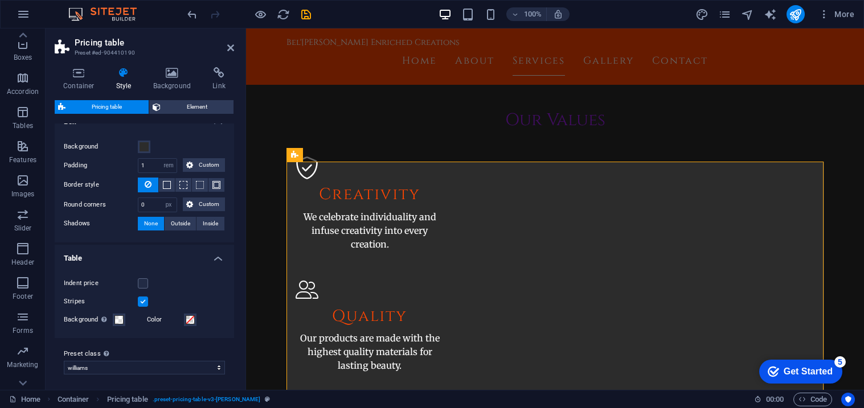
scroll to position [18, 0]
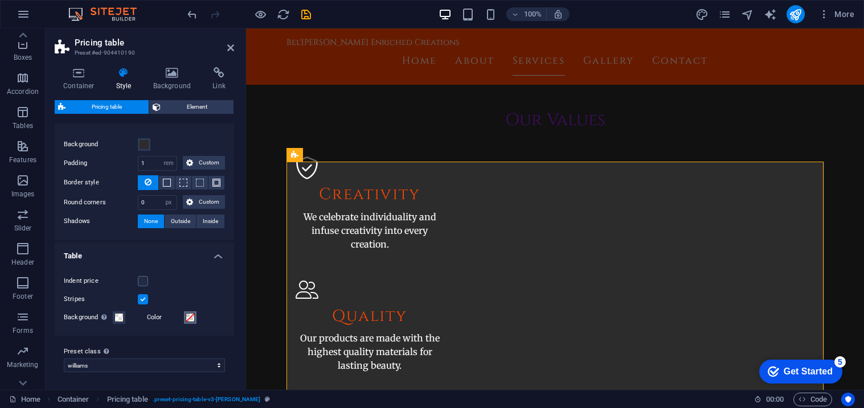
click at [194, 320] on button "Color" at bounding box center [190, 318] width 13 height 13
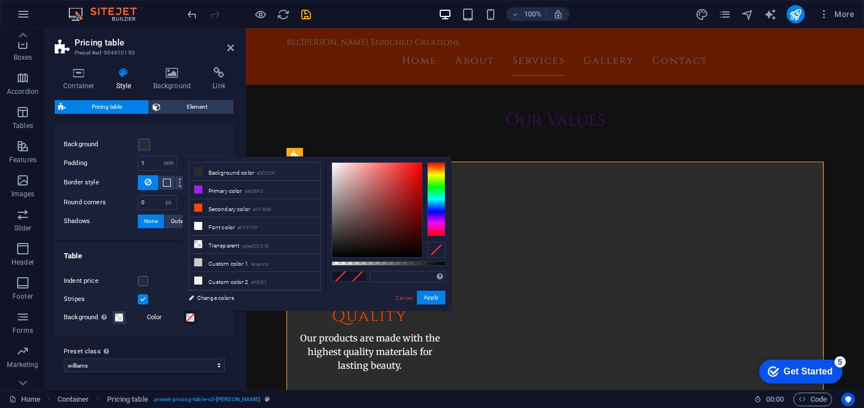
click at [194, 319] on button "Color" at bounding box center [190, 318] width 13 height 13
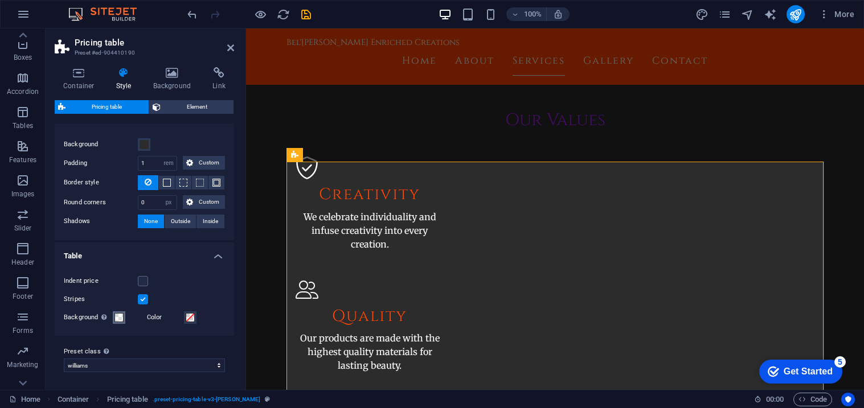
click at [122, 318] on span at bounding box center [119, 317] width 9 height 9
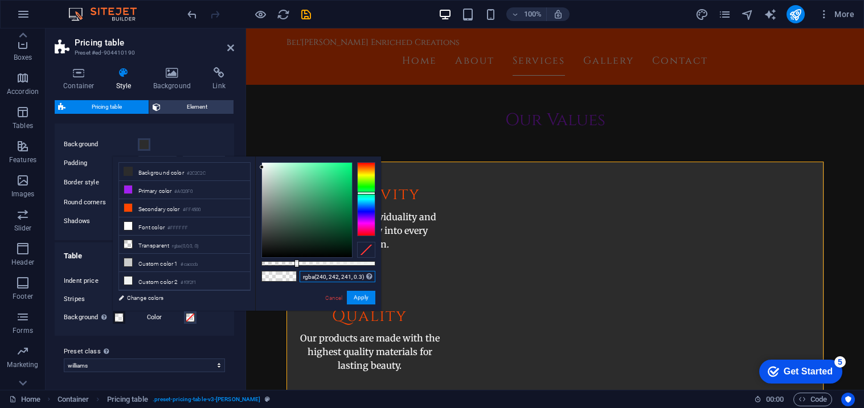
click at [334, 275] on input "rgba(240, 242, 241, 0.3)" at bounding box center [338, 276] width 76 height 11
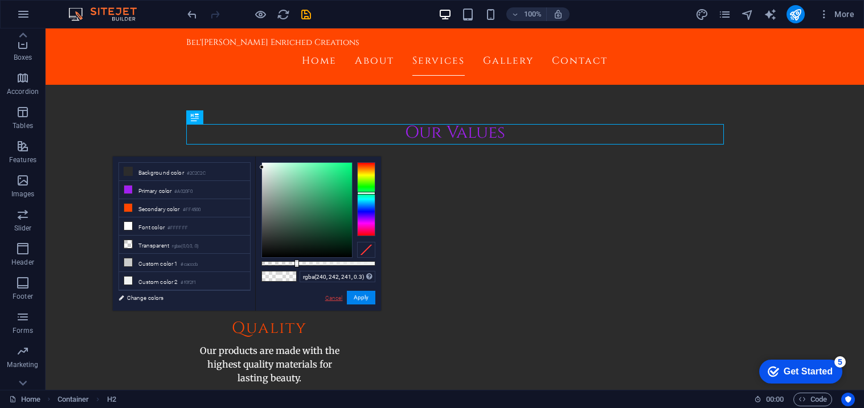
click at [330, 299] on link "Cancel" at bounding box center [334, 298] width 20 height 9
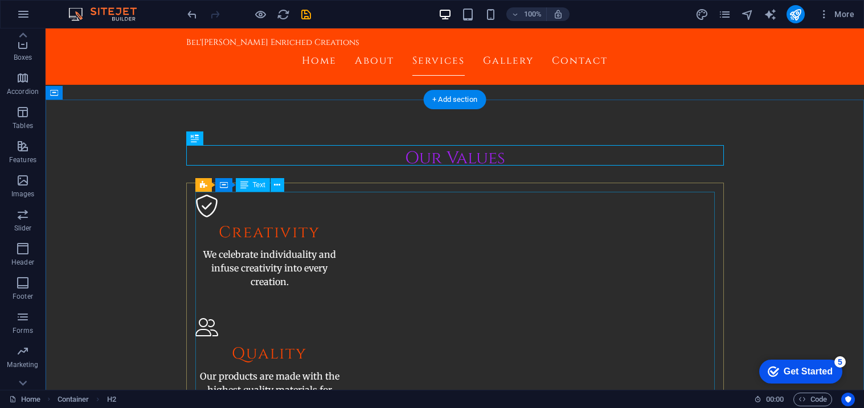
scroll to position [941, 0]
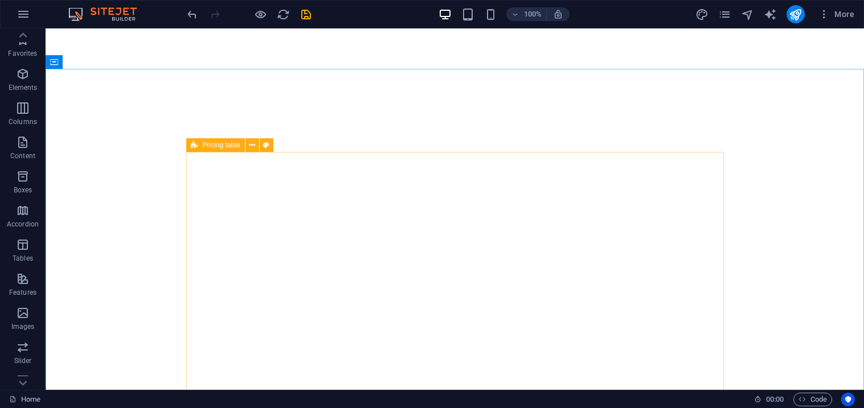
click at [191, 143] on icon at bounding box center [194, 145] width 7 height 14
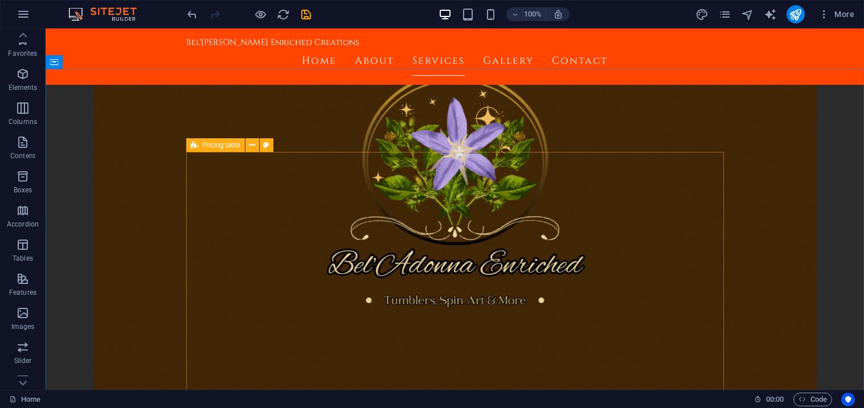
select select "rem"
select select "px"
select select "preset-pricing-table-v3-default"
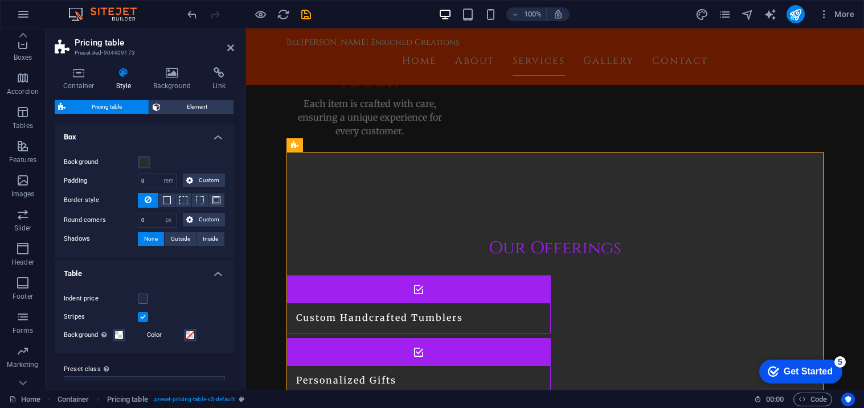
scroll to position [1301, 0]
click at [121, 336] on span at bounding box center [119, 335] width 9 height 9
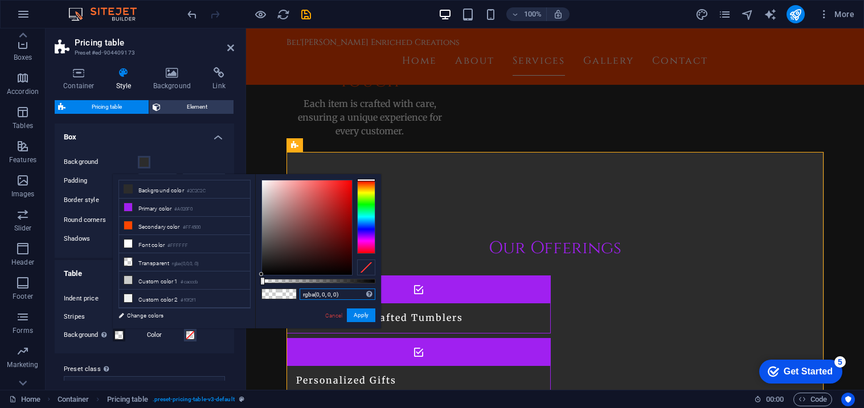
click at [341, 297] on input "rgba(0, 0, 0, 0)" at bounding box center [338, 294] width 76 height 11
paste input "240, 242, 241, 0.3)"
type input "rgba(240, 242, 241, 0.3)"
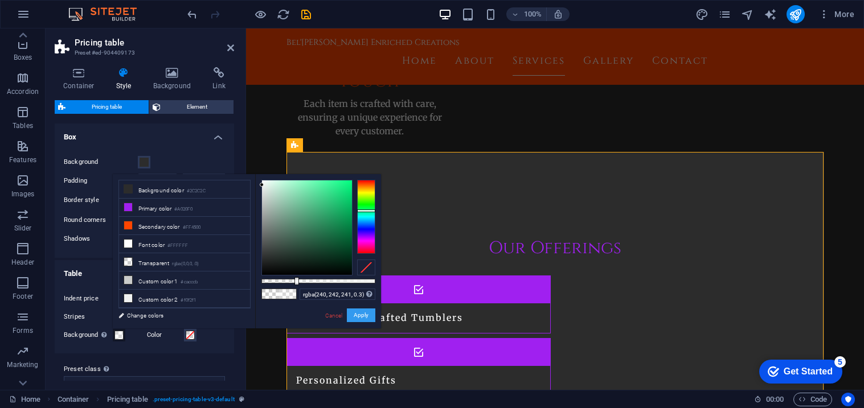
click at [361, 313] on button "Apply" at bounding box center [361, 316] width 28 height 14
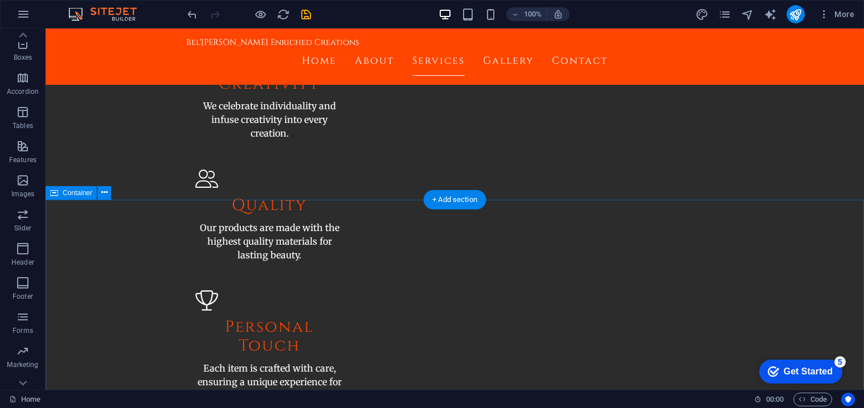
scroll to position [1209, 0]
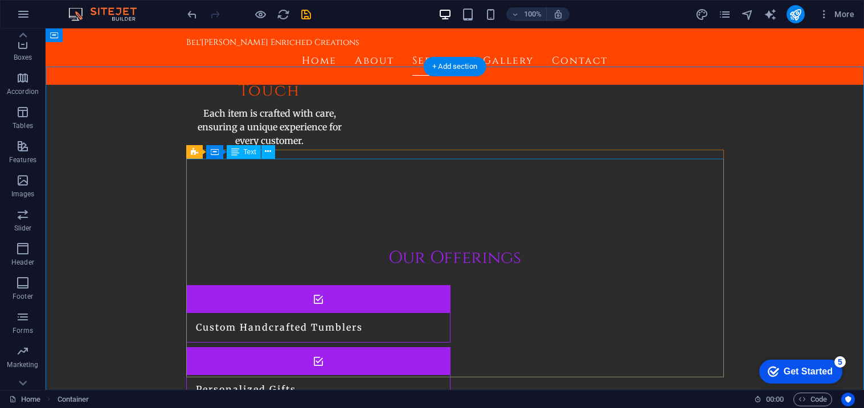
scroll to position [1303, 0]
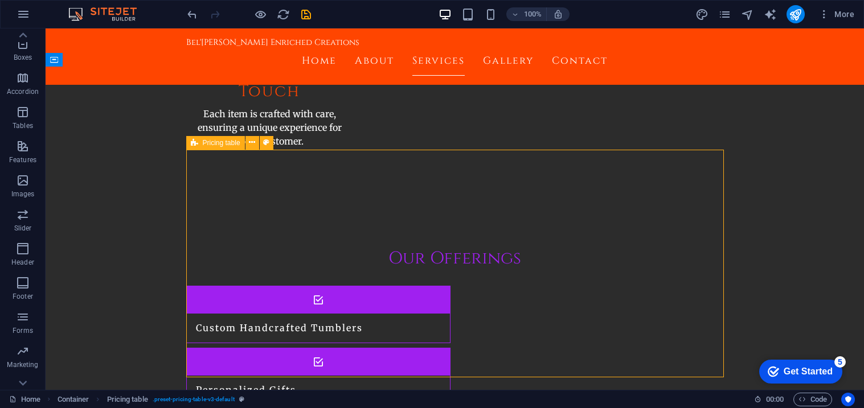
select select "rem"
select select "px"
select select "preset-pricing-table-v3-default"
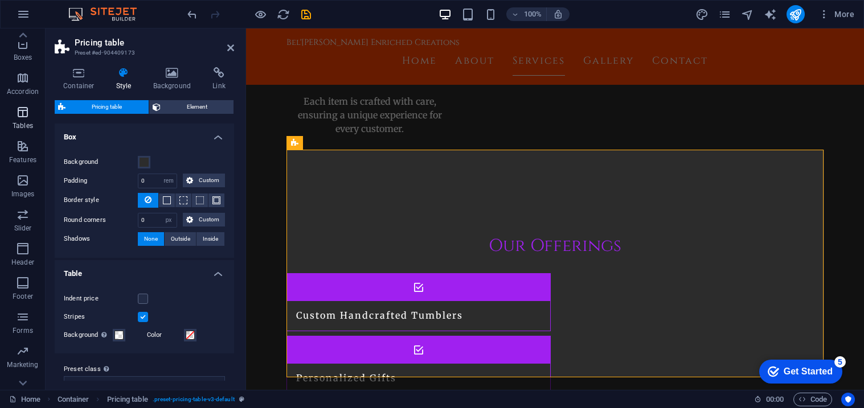
click at [20, 115] on icon "button" at bounding box center [23, 112] width 14 height 14
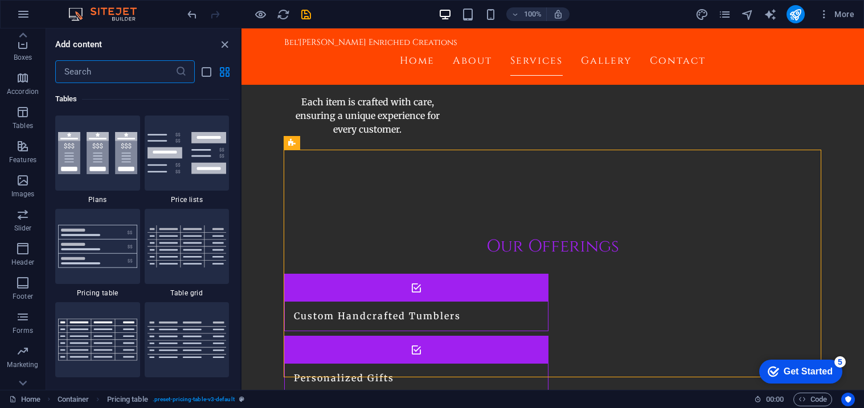
scroll to position [3946, 0]
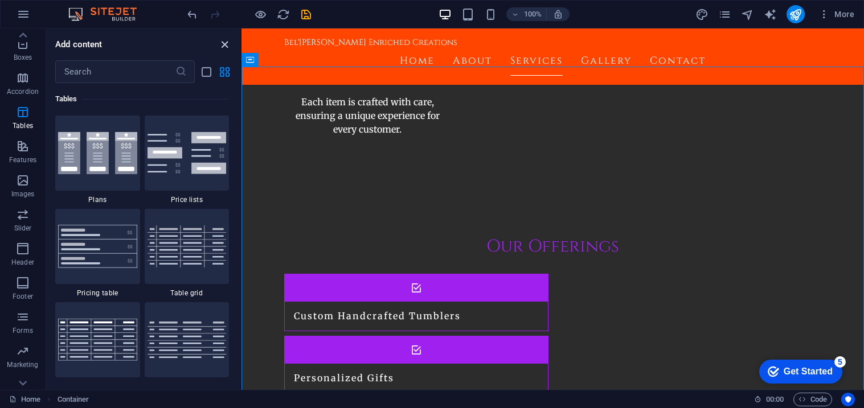
click at [222, 39] on icon "close panel" at bounding box center [224, 44] width 13 height 13
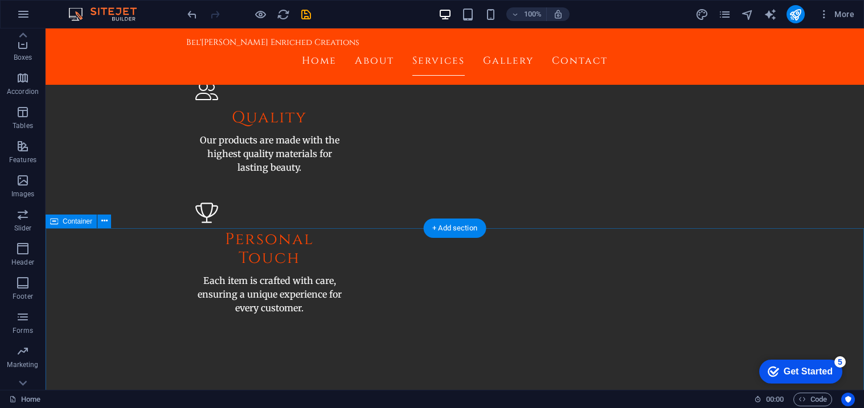
scroll to position [1143, 0]
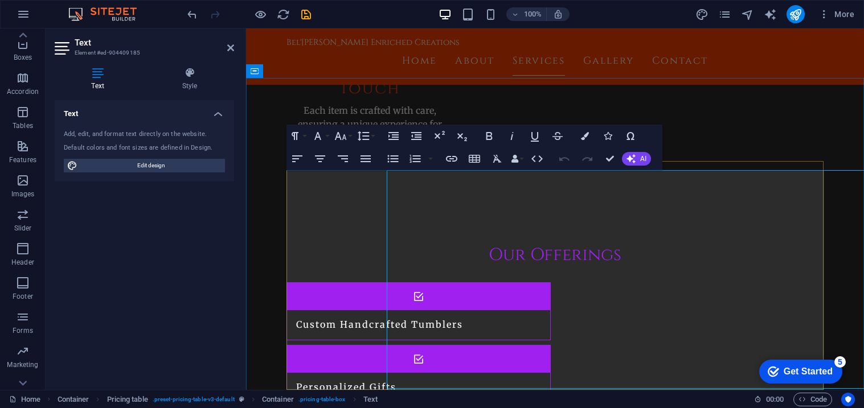
scroll to position [1293, 0]
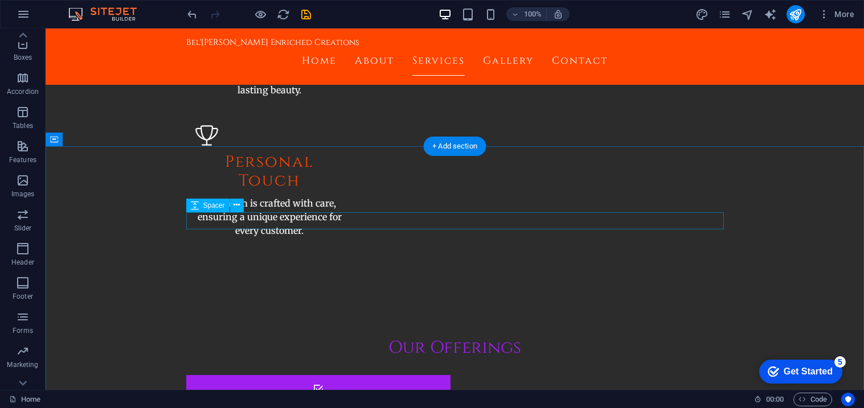
scroll to position [1226, 0]
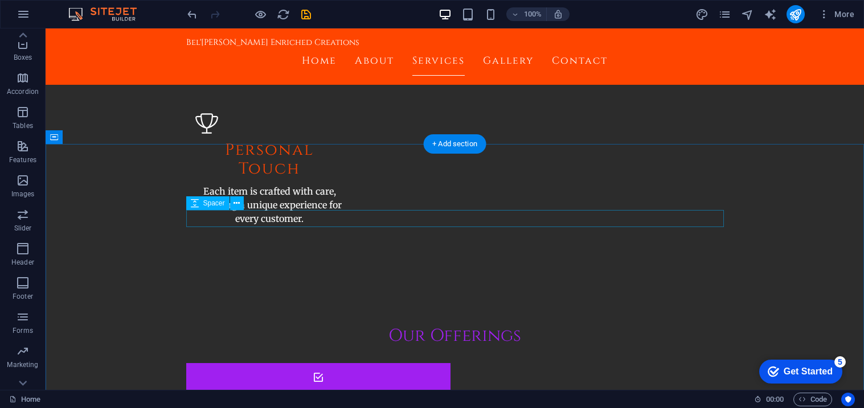
select select "px"
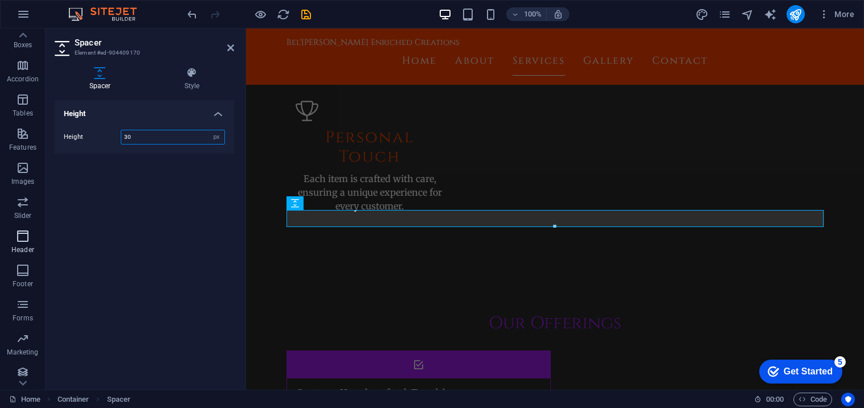
scroll to position [150, 0]
click at [21, 229] on icon "button" at bounding box center [23, 231] width 14 height 14
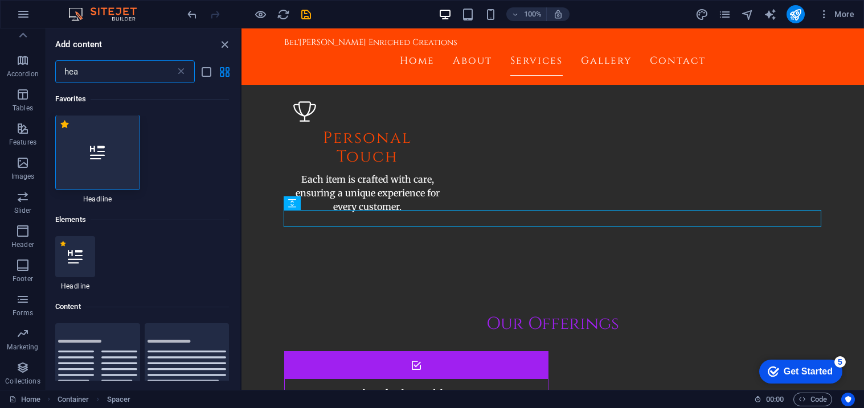
scroll to position [0, 0]
type input "hea"
click at [99, 173] on div at bounding box center [97, 153] width 85 height 75
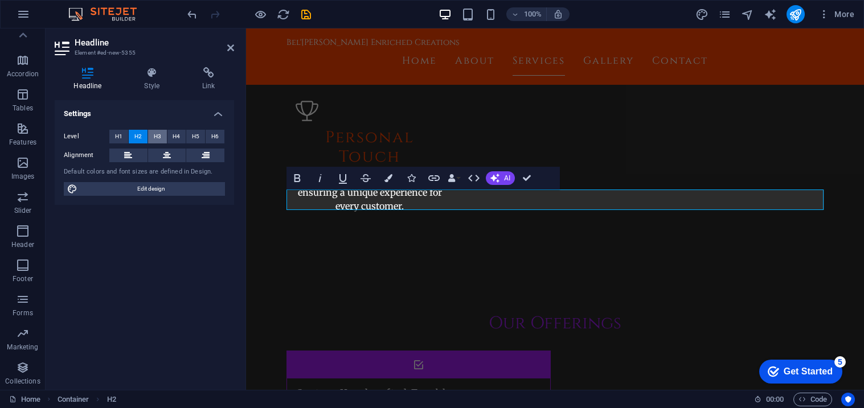
click at [154, 136] on span "H3" at bounding box center [157, 137] width 7 height 14
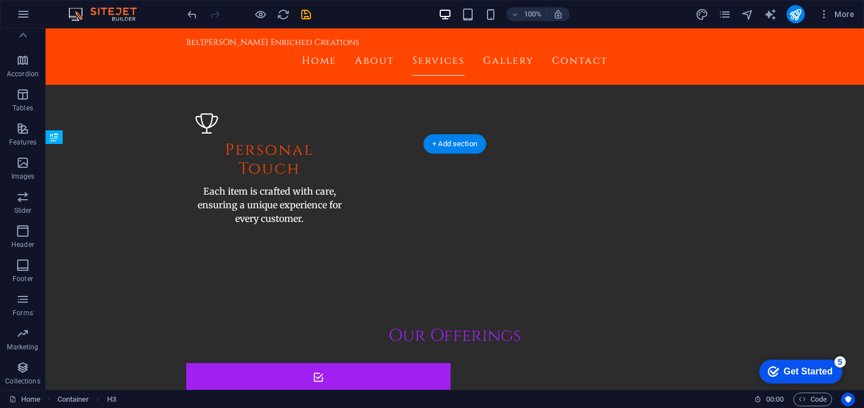
drag, startPoint x: 242, startPoint y: 211, endPoint x: 193, endPoint y: 236, distance: 55.5
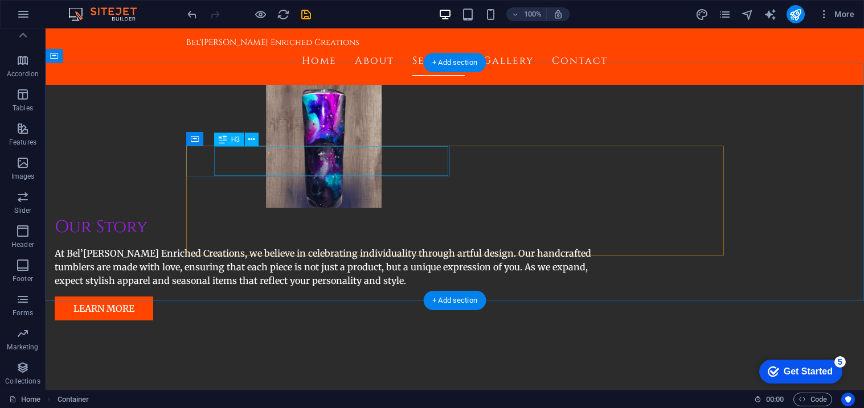
scroll to position [967, 0]
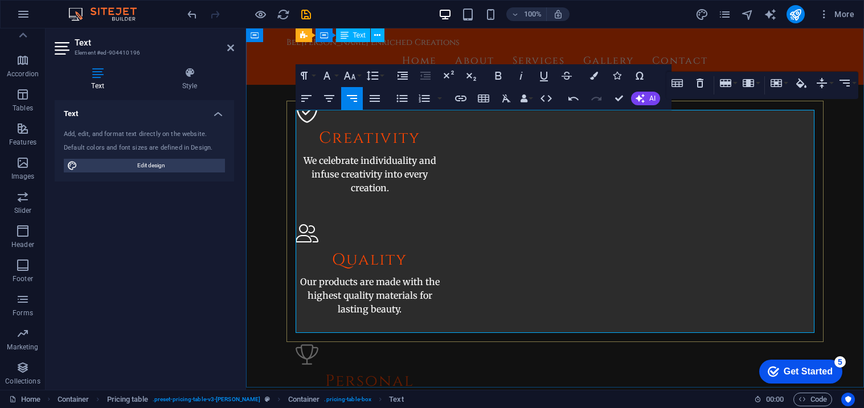
scroll to position [987, 0]
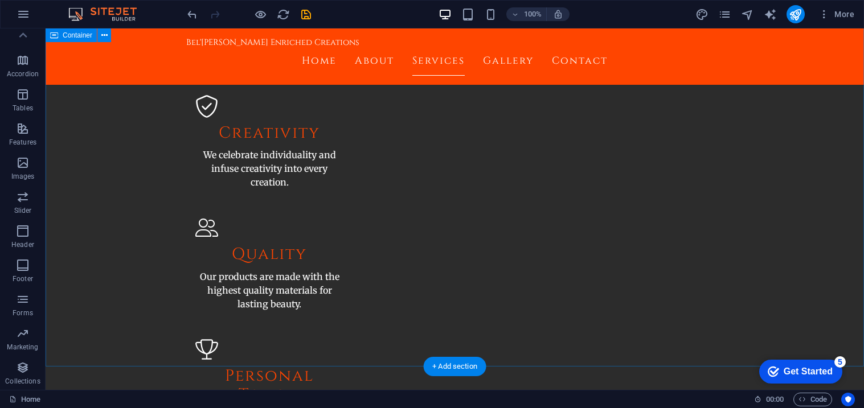
scroll to position [991, 0]
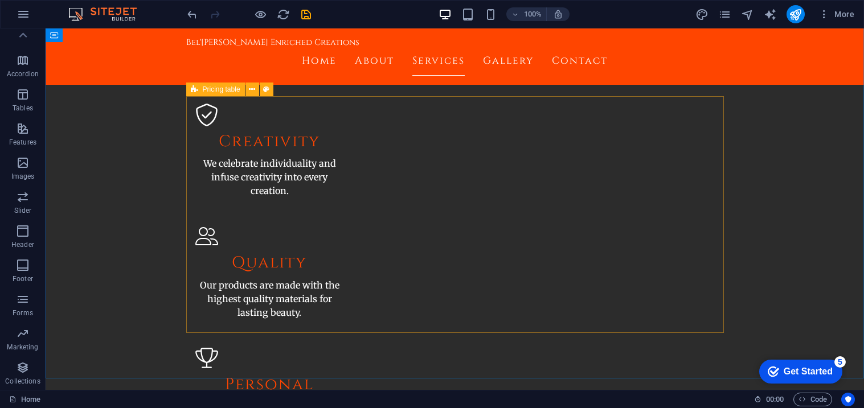
select select "rem"
select select "px"
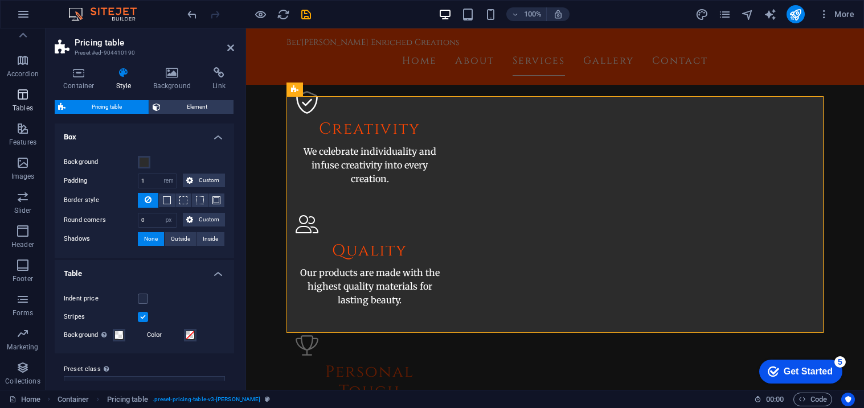
click at [26, 100] on icon "button" at bounding box center [23, 95] width 14 height 14
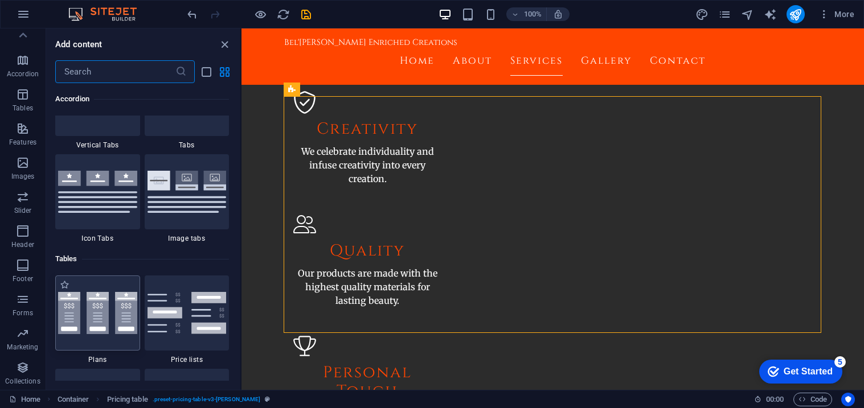
scroll to position [3946, 0]
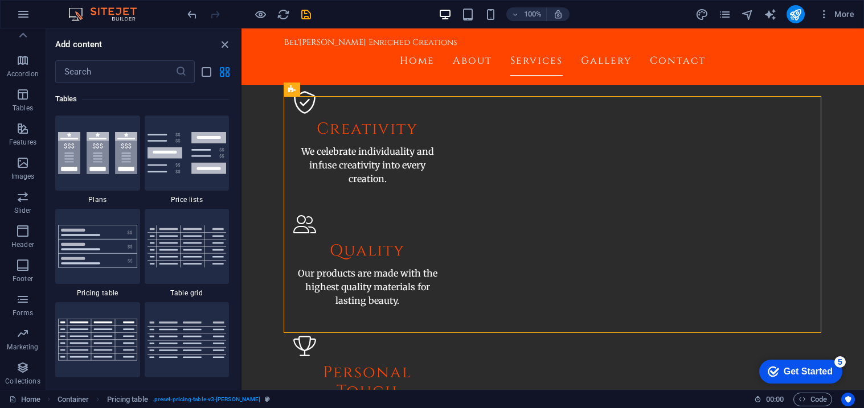
click at [88, 178] on div at bounding box center [97, 153] width 85 height 75
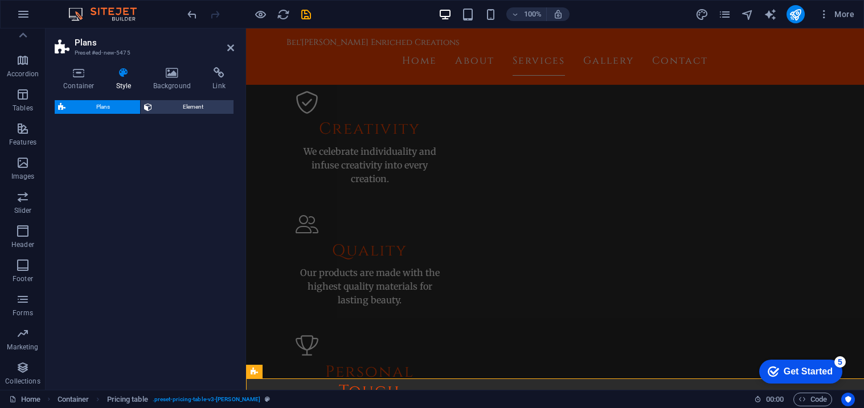
select select "rem"
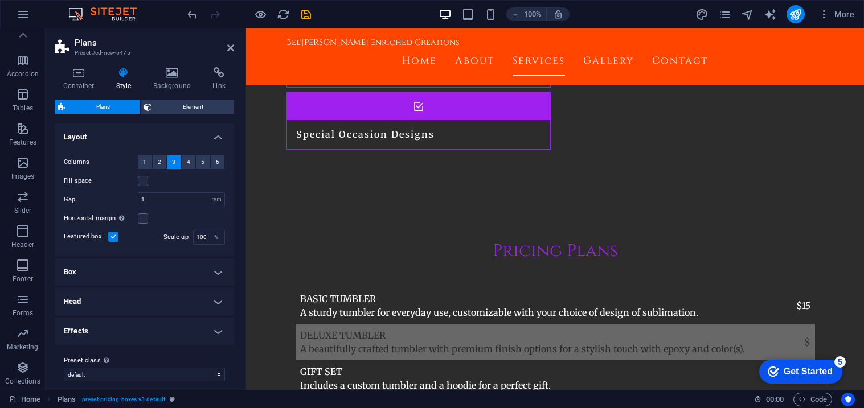
scroll to position [1792, 0]
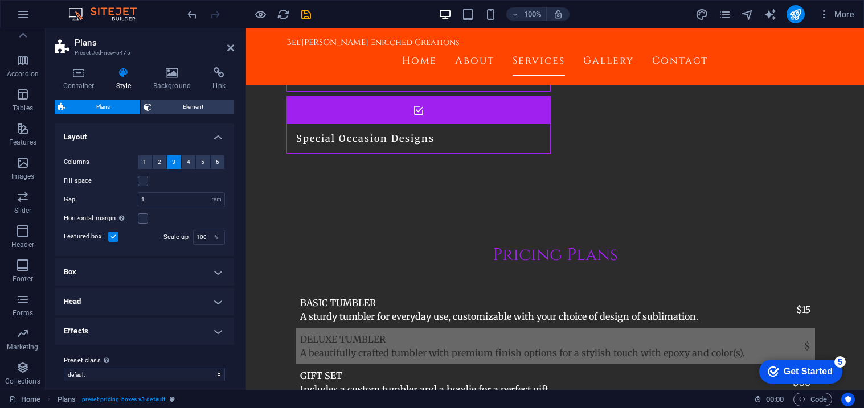
drag, startPoint x: 504, startPoint y: 67, endPoint x: 252, endPoint y: 290, distance: 336.6
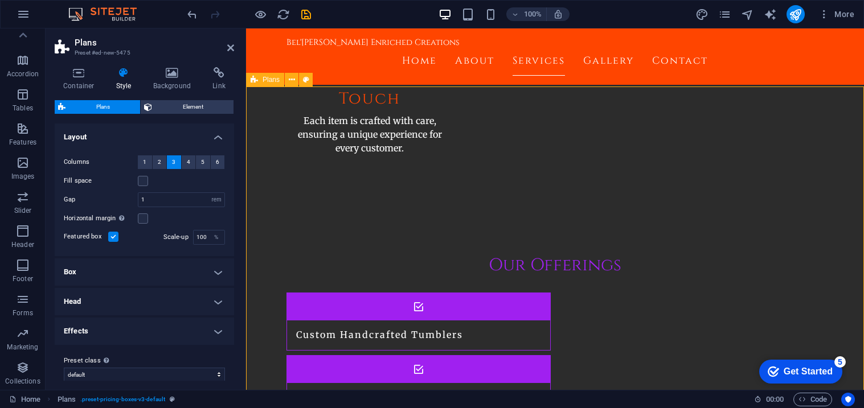
scroll to position [1269, 0]
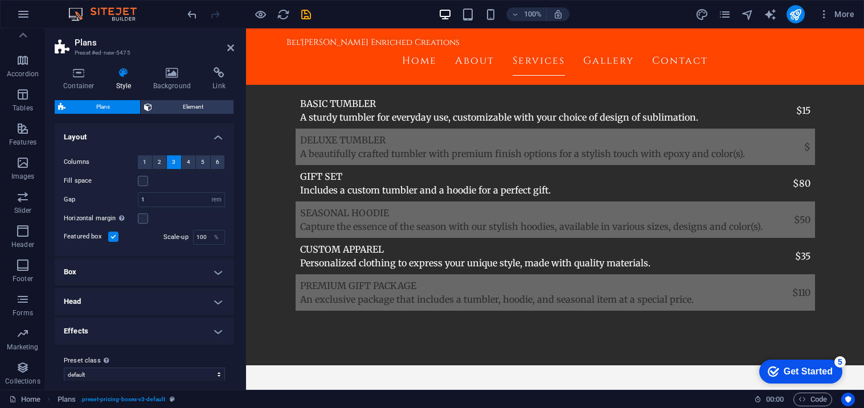
drag, startPoint x: 508, startPoint y: 123, endPoint x: 260, endPoint y: 207, distance: 261.2
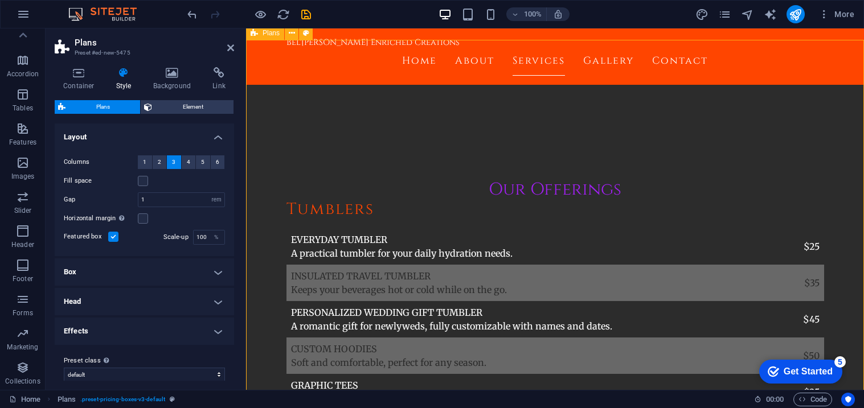
scroll to position [2216, 0]
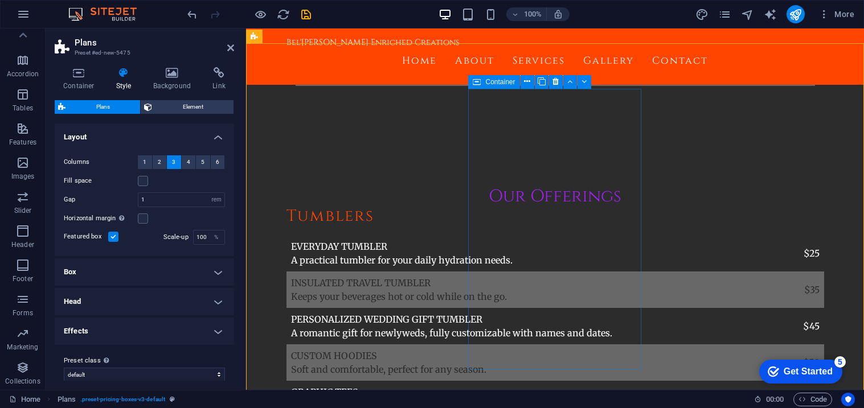
click at [474, 80] on icon at bounding box center [477, 82] width 8 height 14
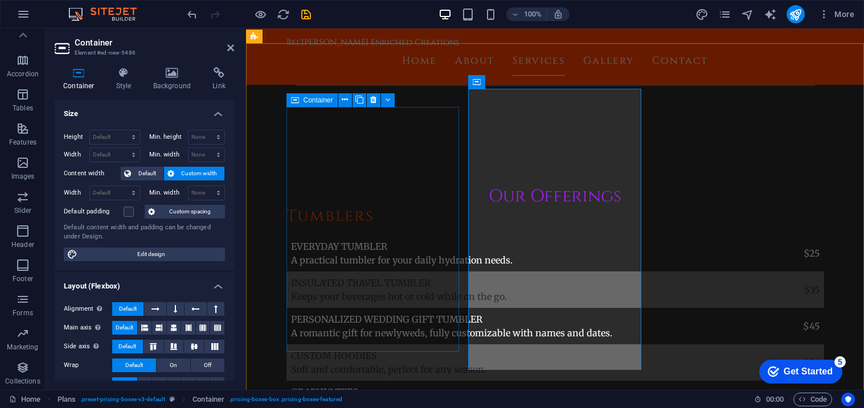
click at [296, 99] on icon at bounding box center [295, 100] width 8 height 14
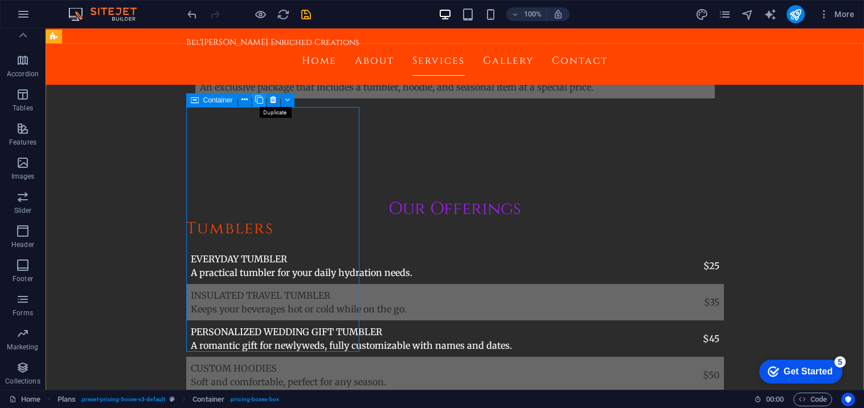
click at [260, 100] on icon at bounding box center [259, 100] width 8 height 12
click at [261, 100] on icon at bounding box center [259, 100] width 8 height 12
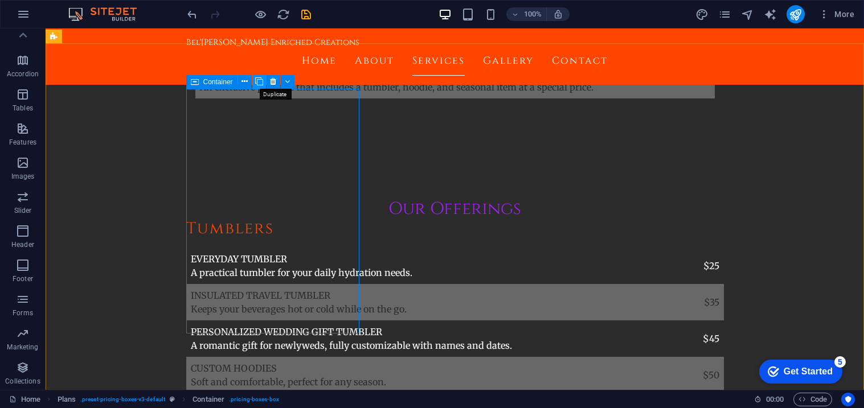
click at [255, 83] on icon at bounding box center [259, 82] width 8 height 12
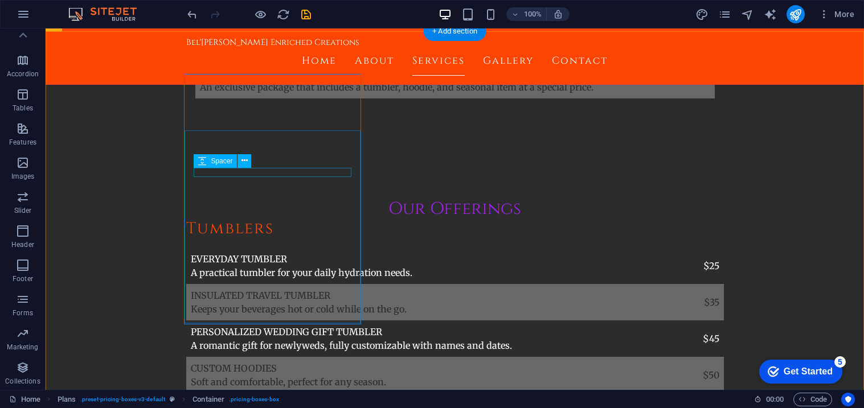
scroll to position [2434, 0]
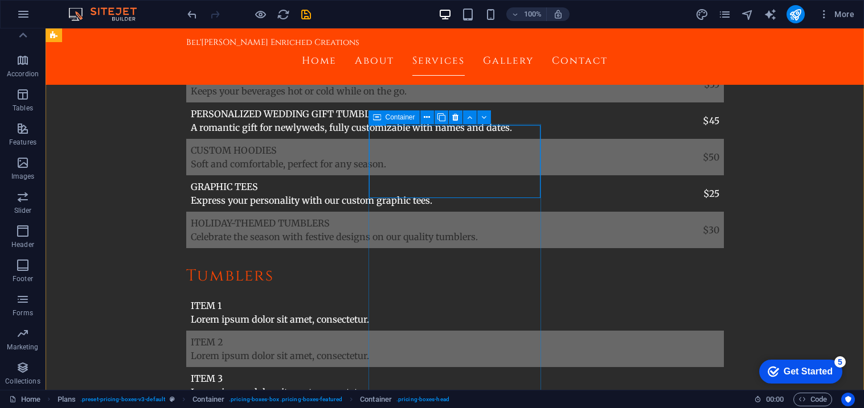
click at [376, 120] on icon at bounding box center [377, 118] width 8 height 14
click at [460, 117] on button at bounding box center [456, 118] width 14 height 14
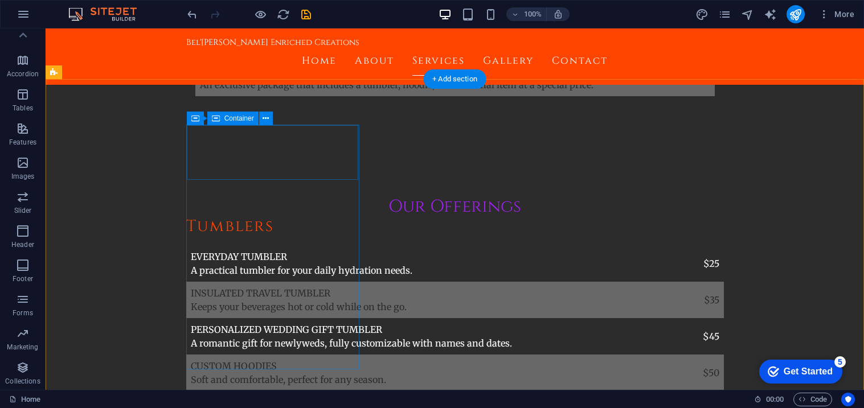
scroll to position [2180, 0]
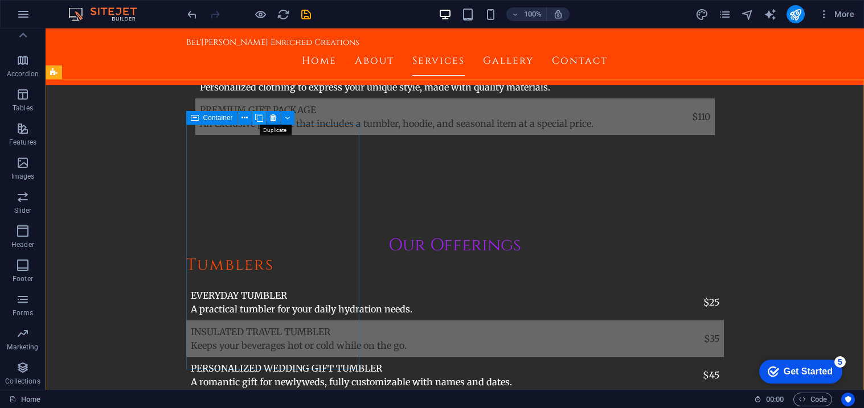
click at [257, 116] on icon at bounding box center [259, 118] width 8 height 12
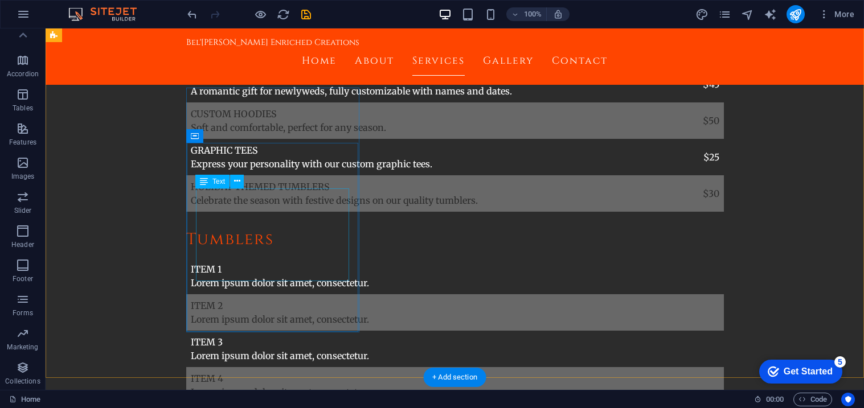
scroll to position [2476, 0]
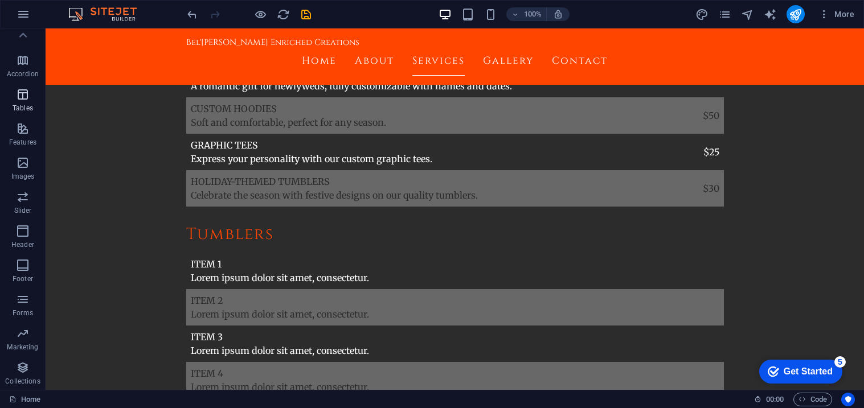
click at [39, 100] on span "Tables" at bounding box center [23, 101] width 46 height 27
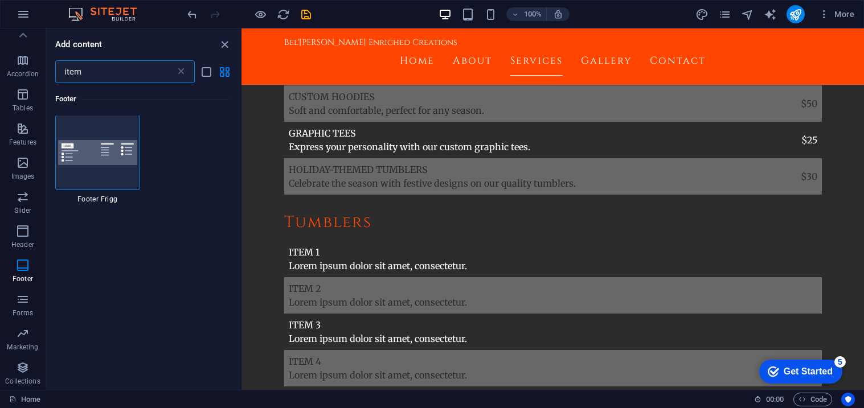
scroll to position [0, 0]
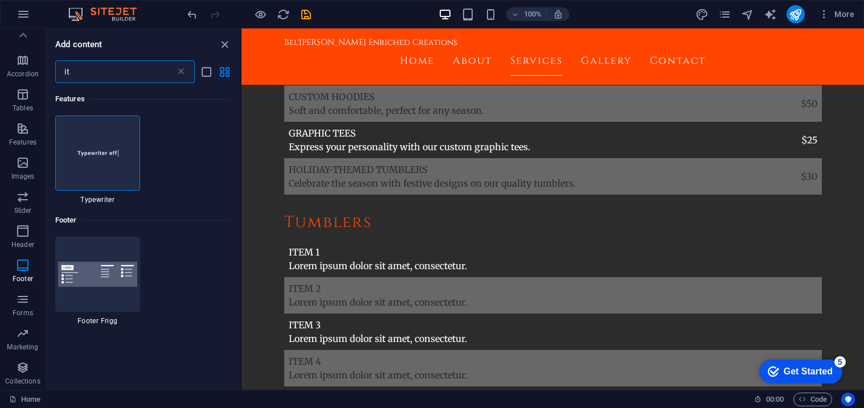
type input "i"
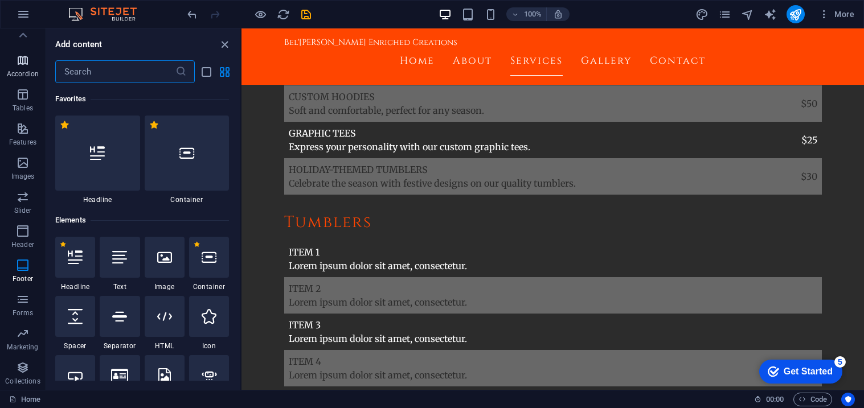
click at [22, 71] on p "Accordion" at bounding box center [23, 74] width 32 height 9
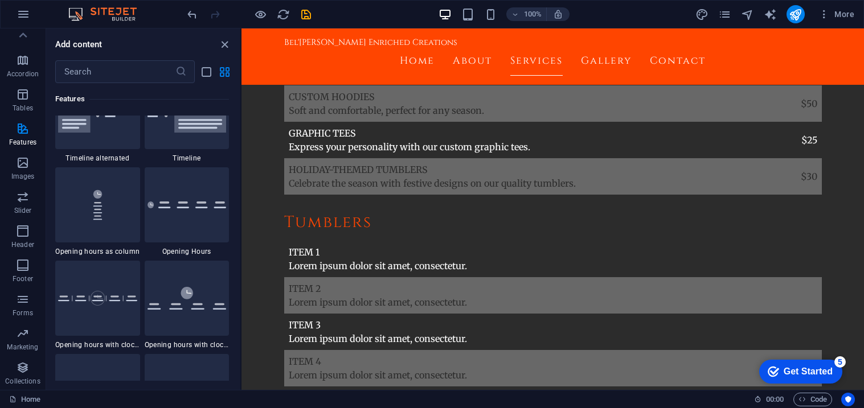
scroll to position [4872, 0]
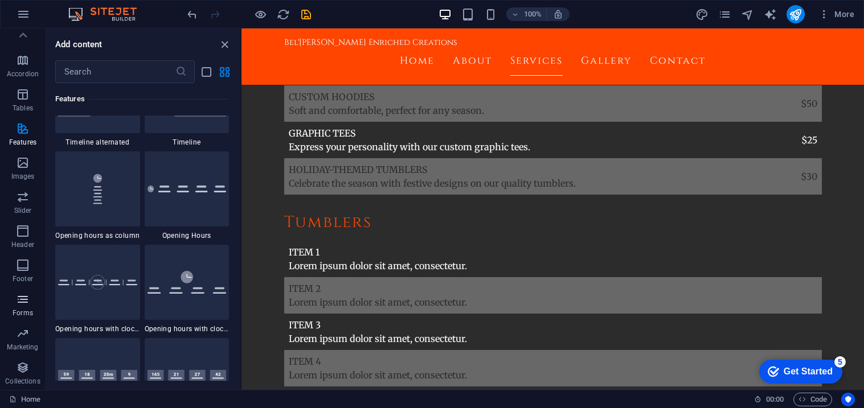
click at [11, 298] on span "Forms" at bounding box center [23, 306] width 46 height 27
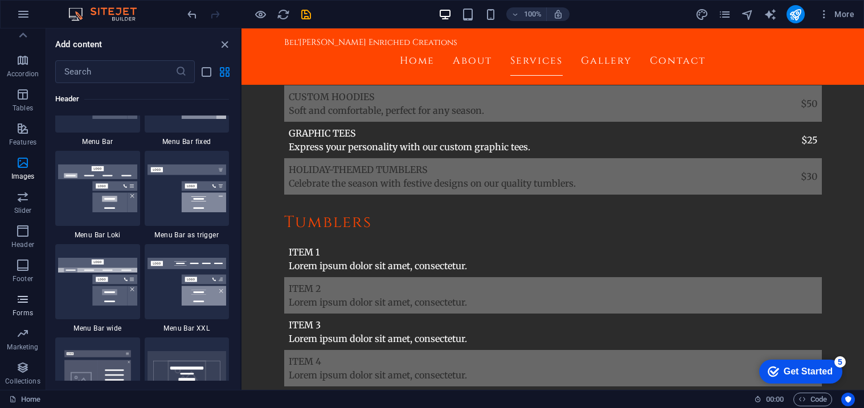
scroll to position [8317, 0]
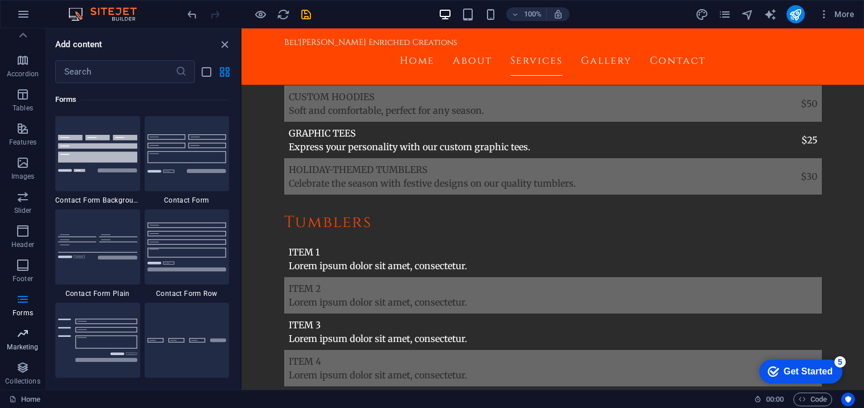
click at [16, 328] on icon "button" at bounding box center [23, 334] width 14 height 14
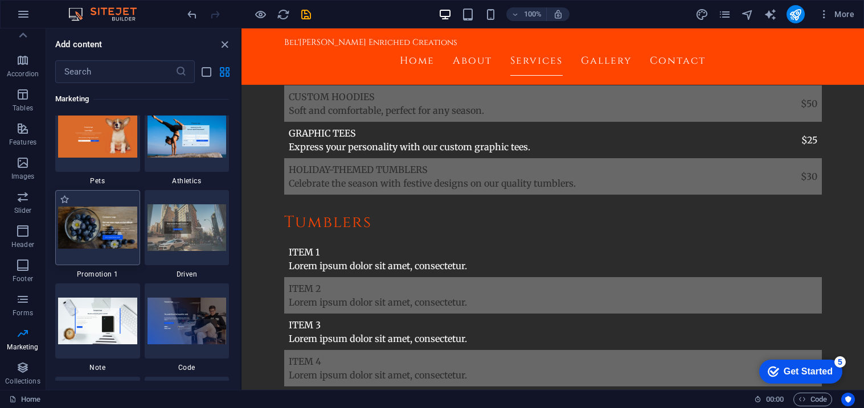
scroll to position [9782, 0]
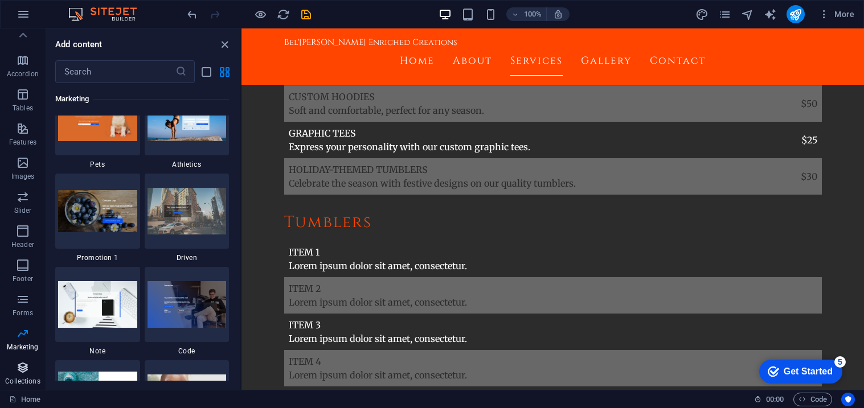
click at [14, 370] on span "Collections" at bounding box center [23, 374] width 46 height 27
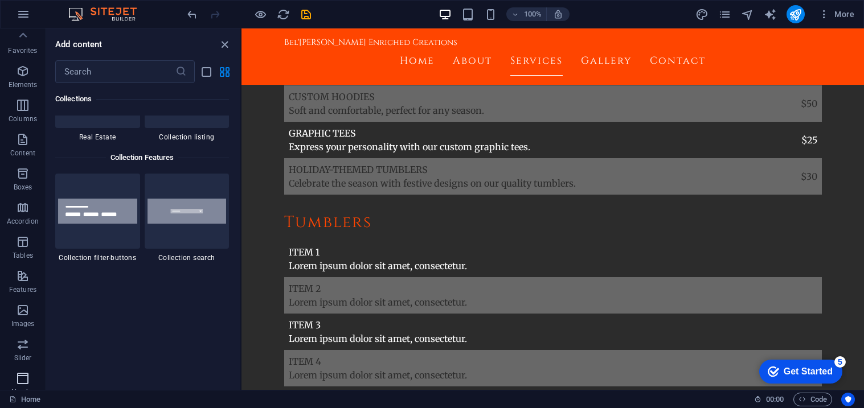
scroll to position [0, 0]
click at [24, 187] on p "Boxes" at bounding box center [23, 190] width 19 height 9
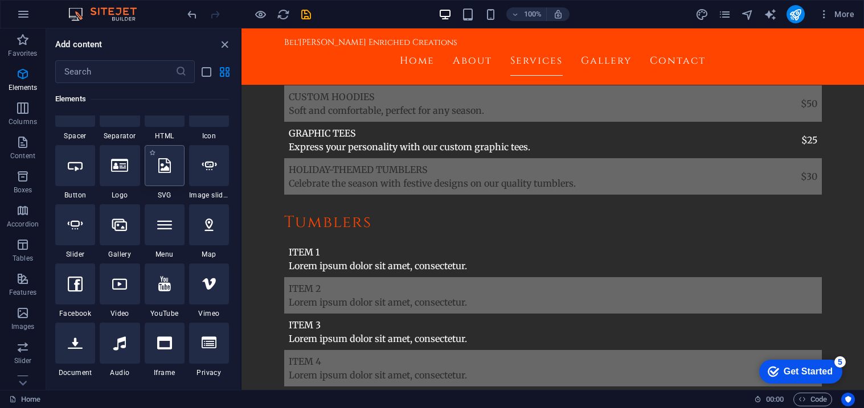
scroll to position [214, 0]
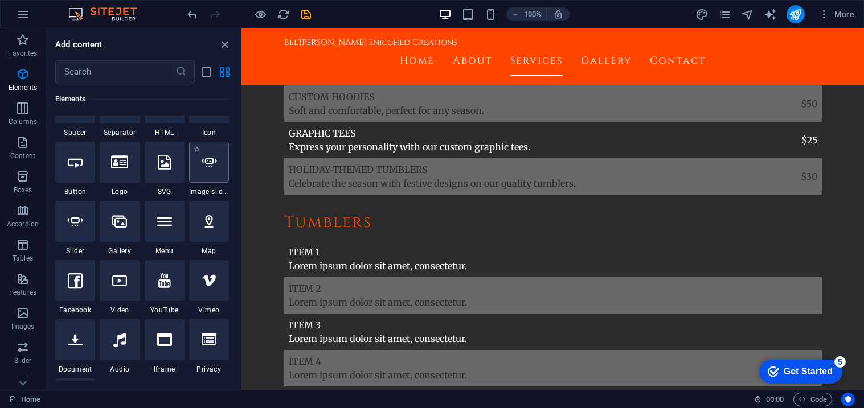
click at [206, 167] on icon at bounding box center [209, 162] width 15 height 15
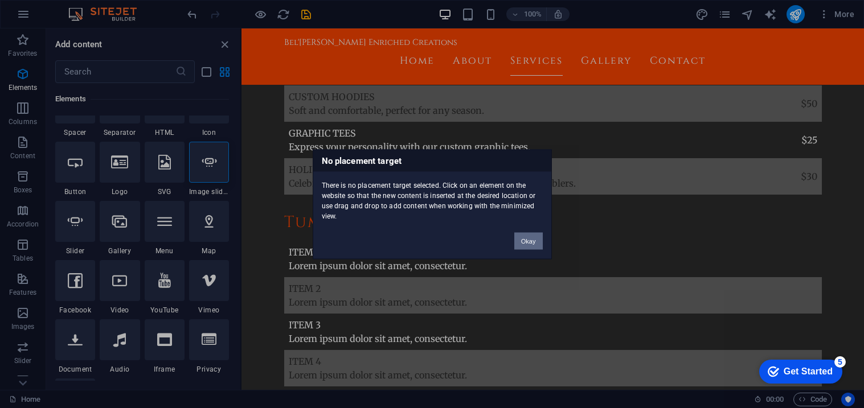
click at [524, 239] on button "Okay" at bounding box center [528, 240] width 28 height 17
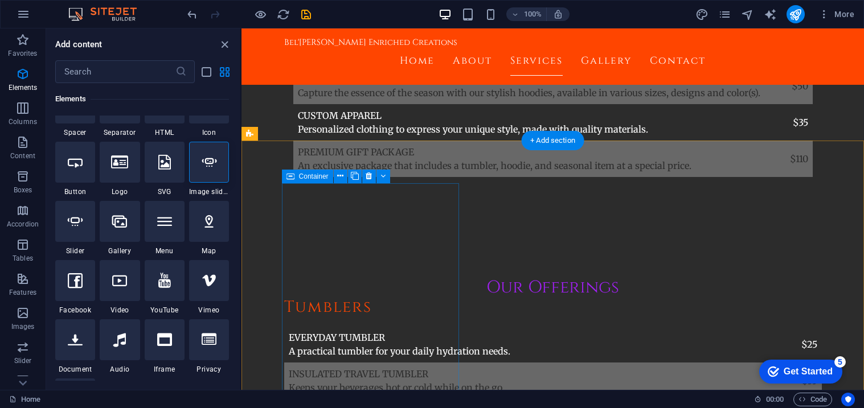
scroll to position [2119, 0]
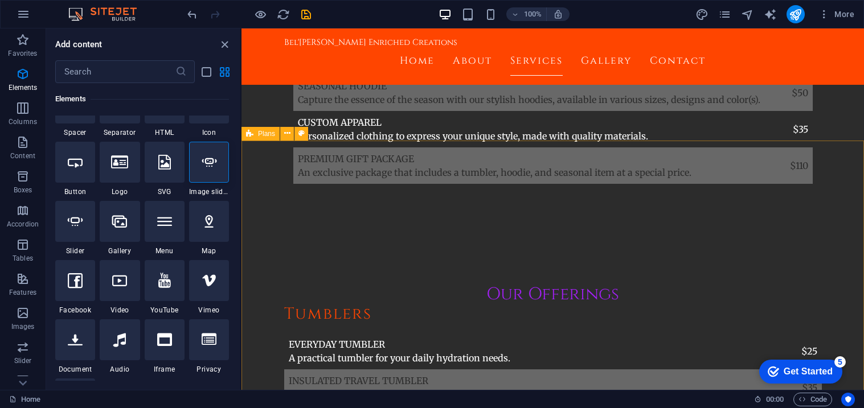
click at [260, 132] on span "Plans" at bounding box center [266, 133] width 17 height 7
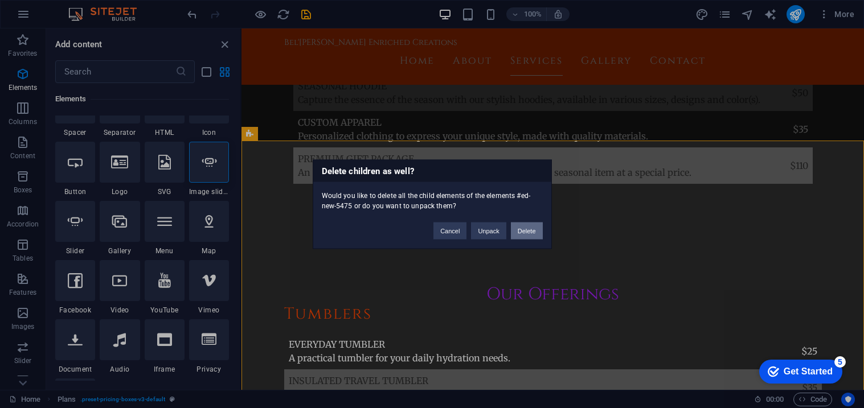
click at [527, 230] on button "Delete" at bounding box center [527, 230] width 32 height 17
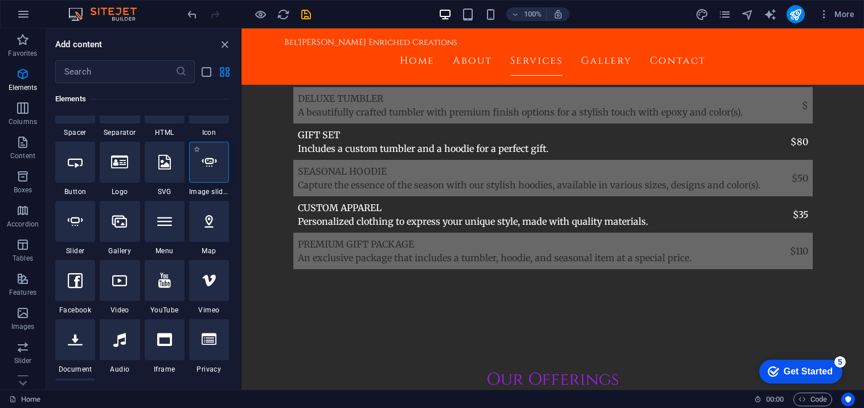
scroll to position [1965, 0]
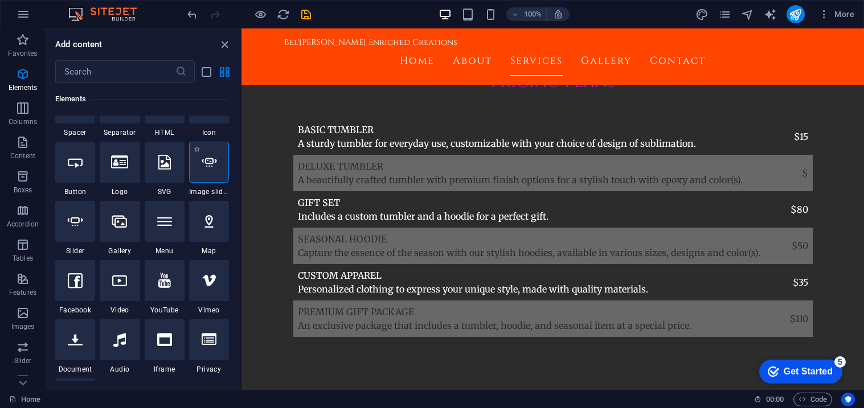
click at [203, 166] on icon at bounding box center [209, 162] width 15 height 15
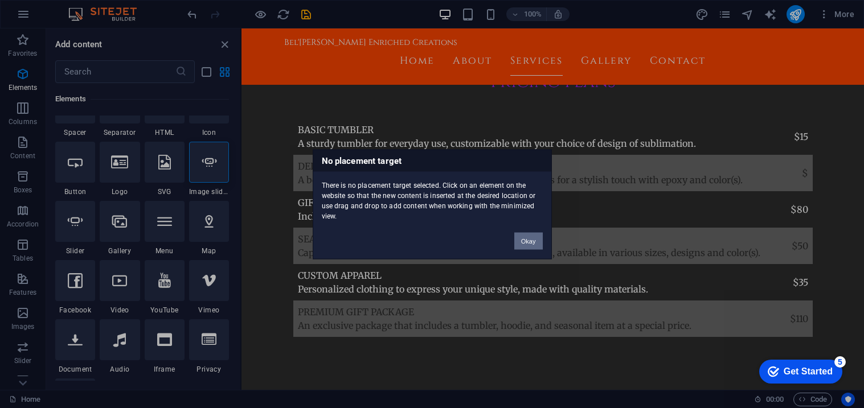
click at [526, 244] on button "Okay" at bounding box center [528, 240] width 28 height 17
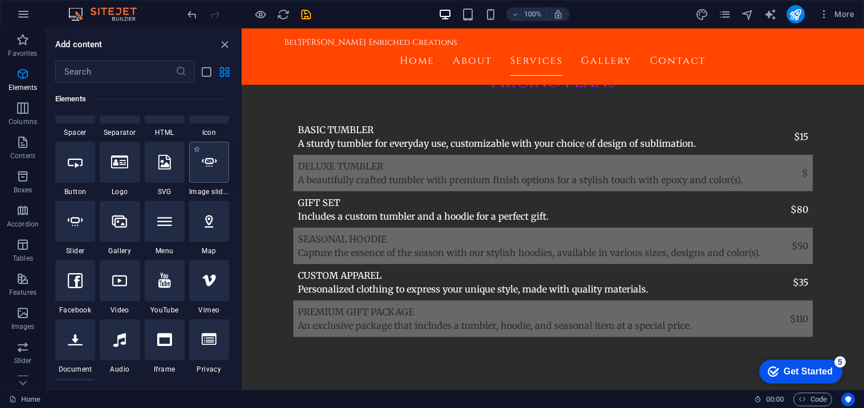
select select "ms"
select select "s"
select select "progressive"
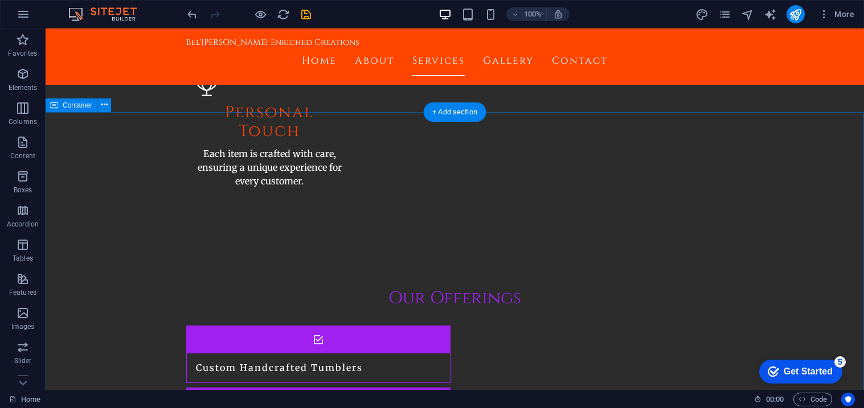
scroll to position [1254, 0]
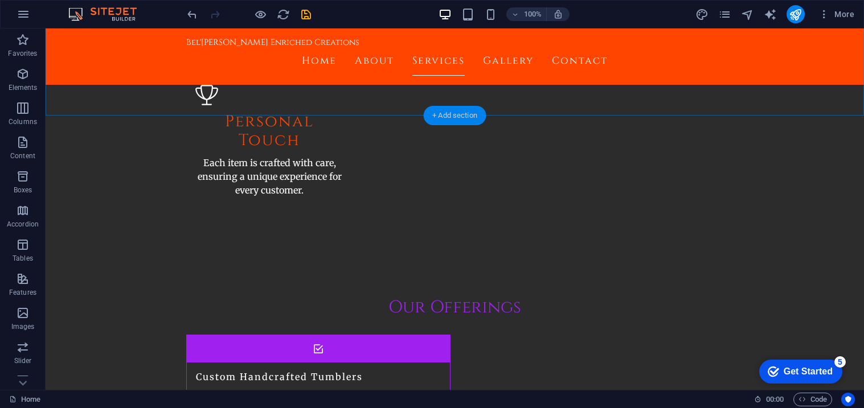
click at [456, 116] on div "+ Add section" at bounding box center [454, 115] width 63 height 19
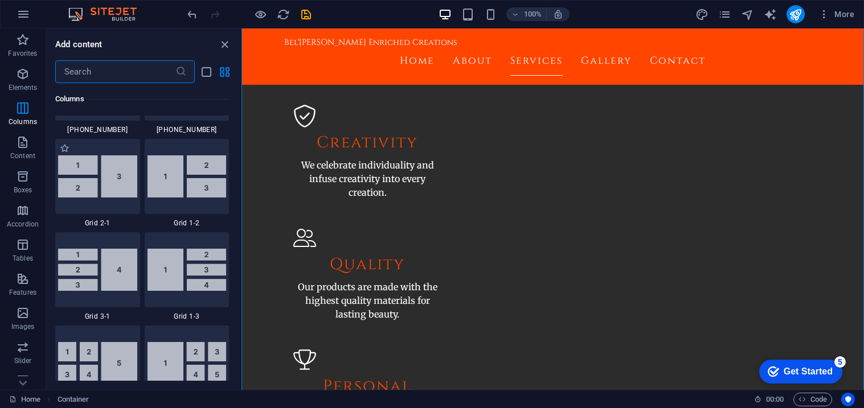
scroll to position [1387, 0]
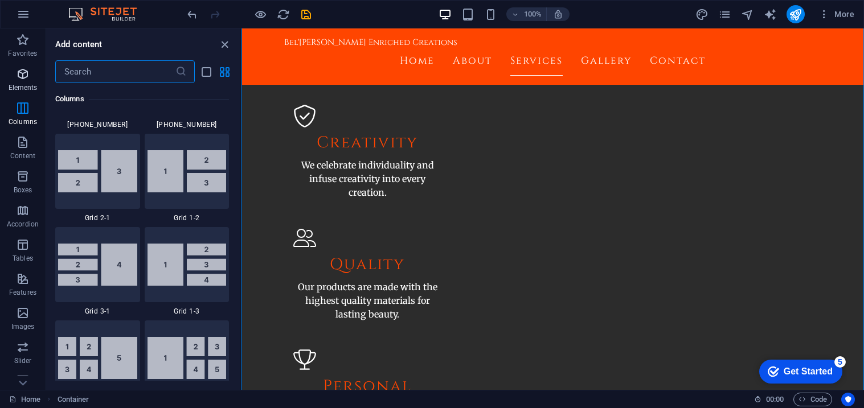
click at [24, 89] on p "Elements" at bounding box center [23, 87] width 29 height 9
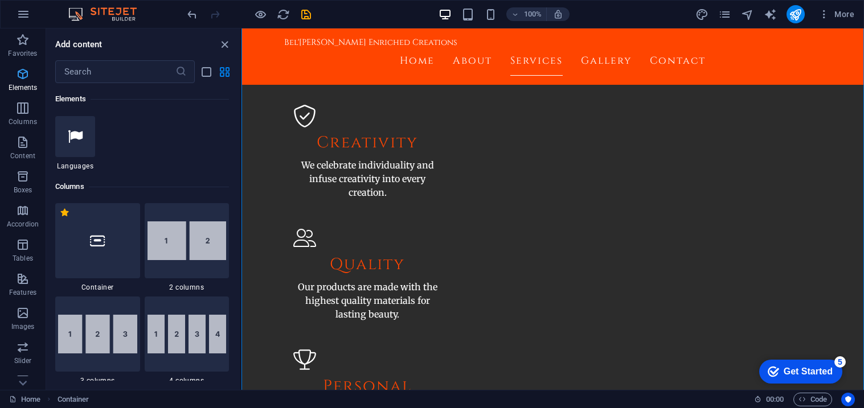
scroll to position [121, 0]
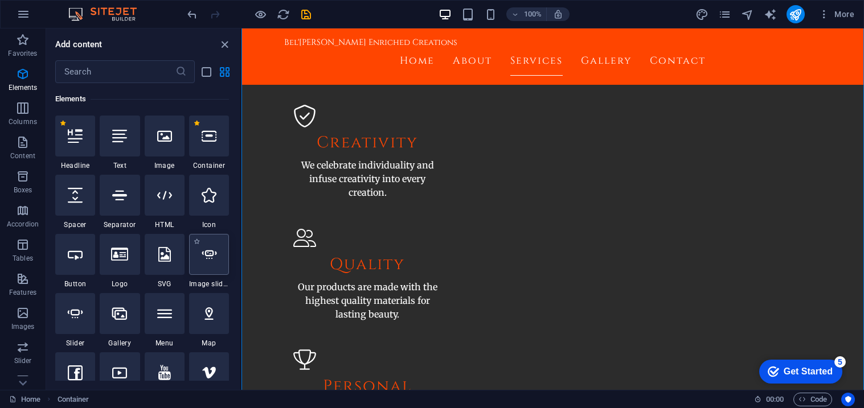
click at [196, 258] on div at bounding box center [209, 254] width 40 height 41
select select "ms"
select select "s"
select select "progressive"
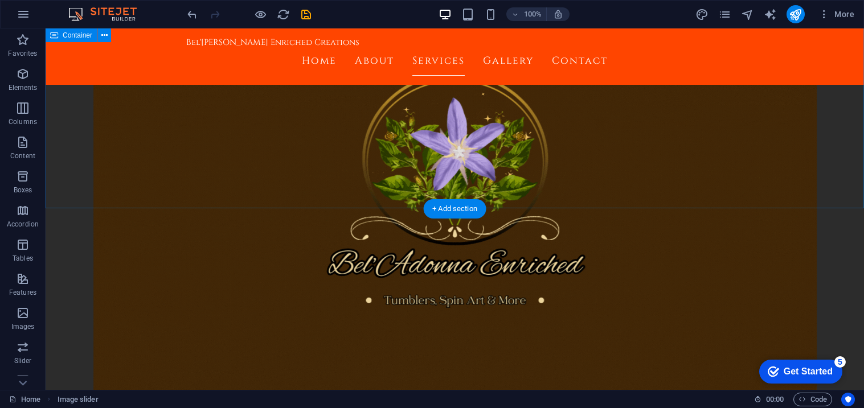
scroll to position [1160, 0]
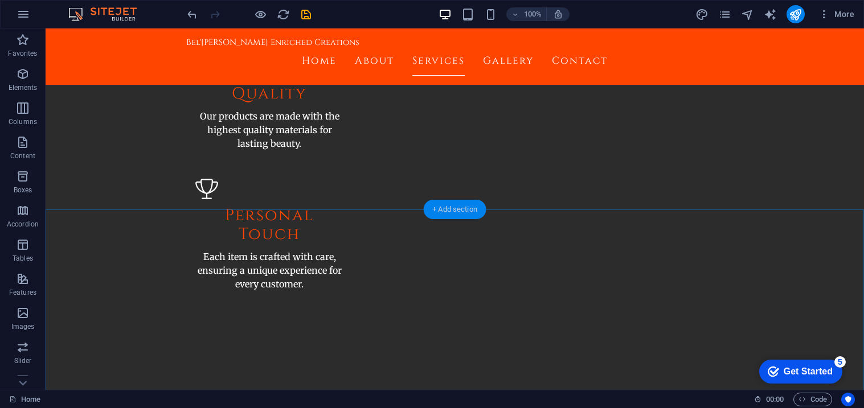
drag, startPoint x: 445, startPoint y: 209, endPoint x: 201, endPoint y: 180, distance: 246.1
click at [445, 209] on div "+ Add section" at bounding box center [454, 209] width 63 height 19
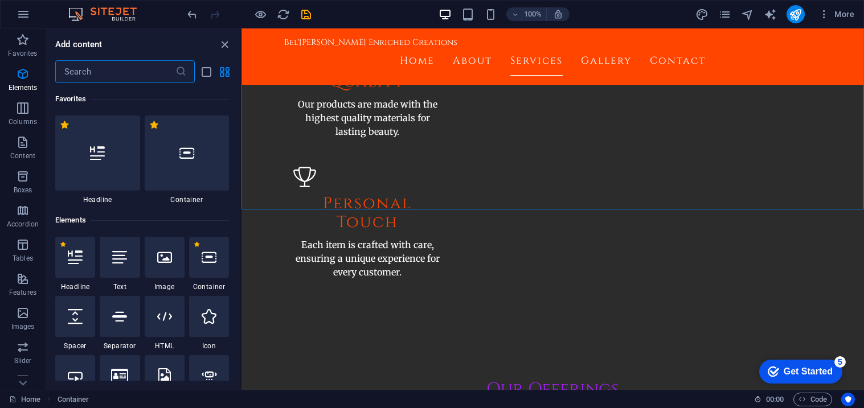
scroll to position [1993, 0]
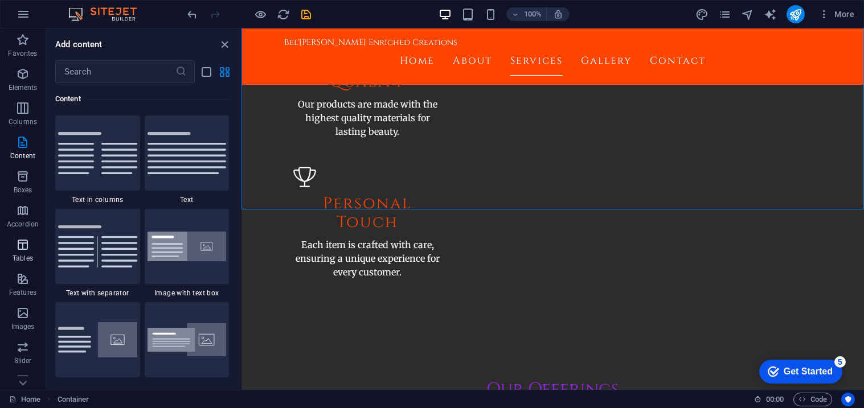
click at [34, 246] on span "Tables" at bounding box center [23, 251] width 46 height 27
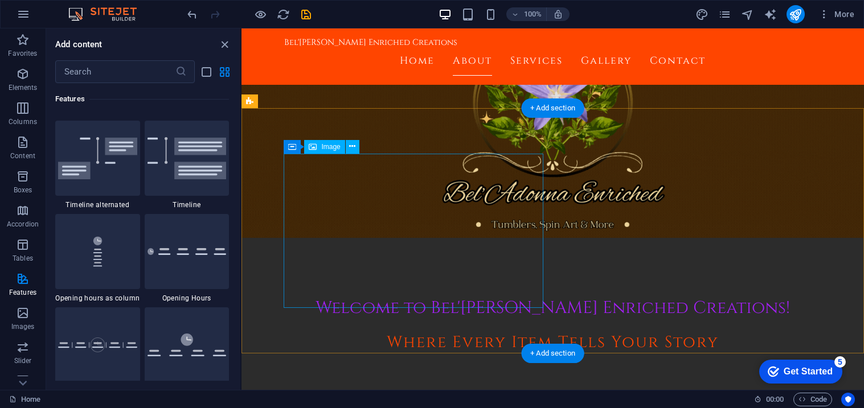
scroll to position [173, 0]
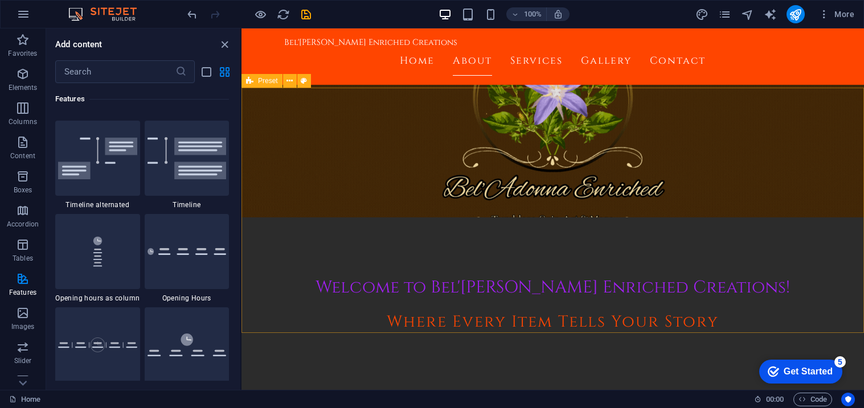
click at [257, 81] on div "Preset" at bounding box center [262, 81] width 41 height 14
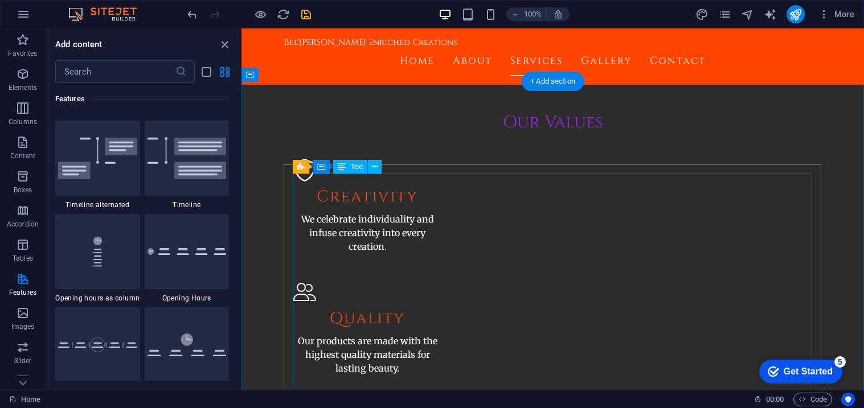
scroll to position [918, 0]
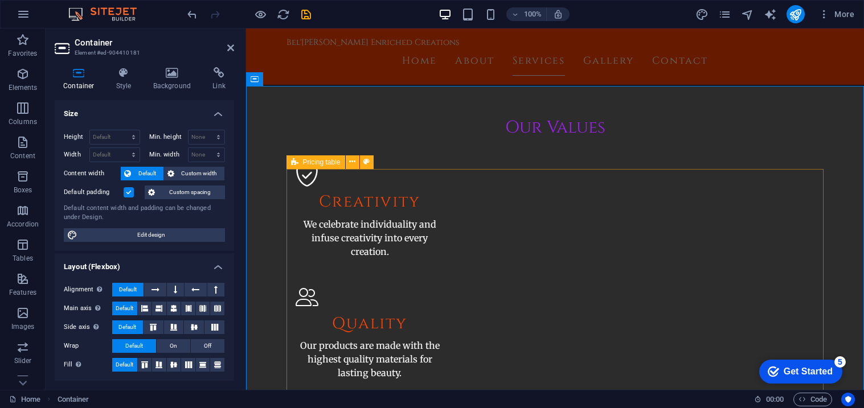
select select "rem"
select select "px"
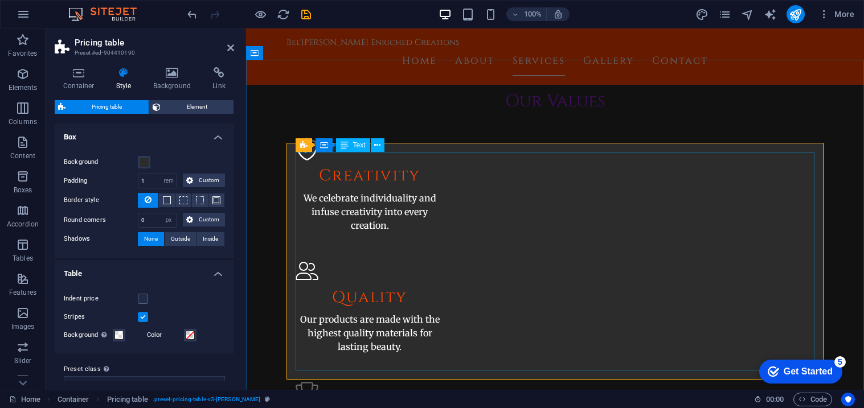
scroll to position [937, 0]
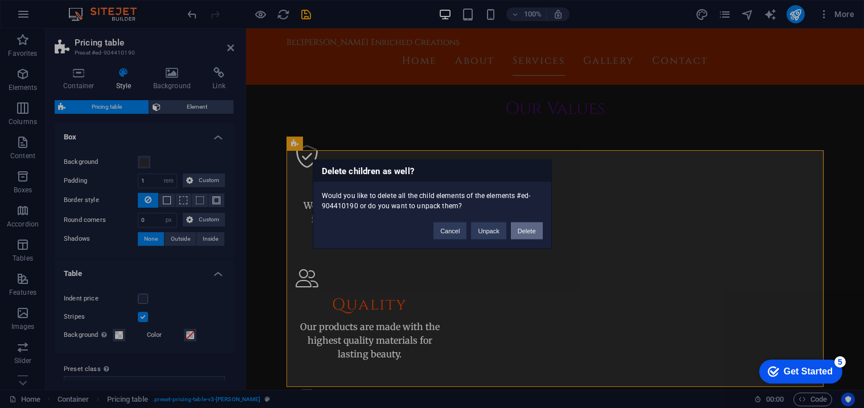
click at [526, 232] on button "Delete" at bounding box center [527, 230] width 32 height 17
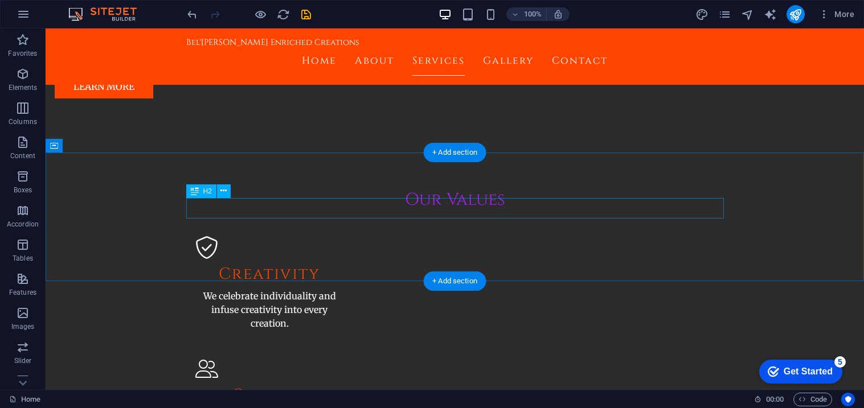
scroll to position [851, 0]
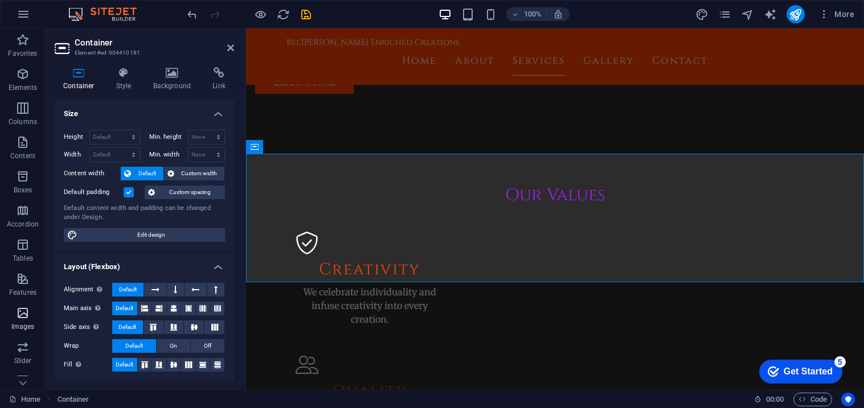
click at [14, 313] on span "Images" at bounding box center [23, 320] width 46 height 27
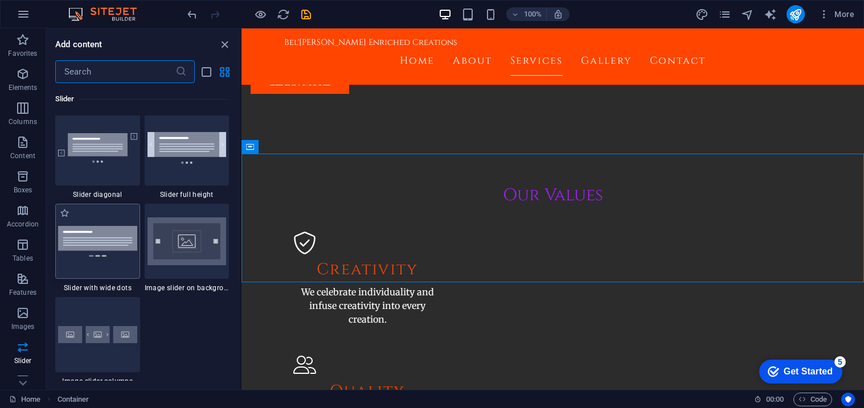
scroll to position [6572, 0]
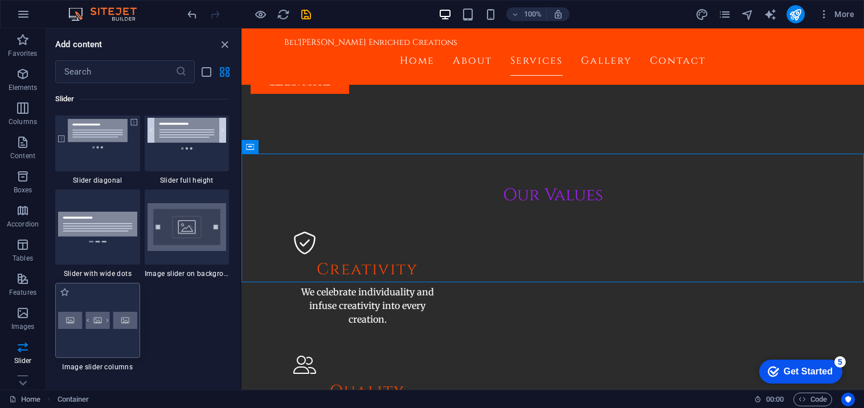
click at [92, 318] on img at bounding box center [97, 320] width 79 height 17
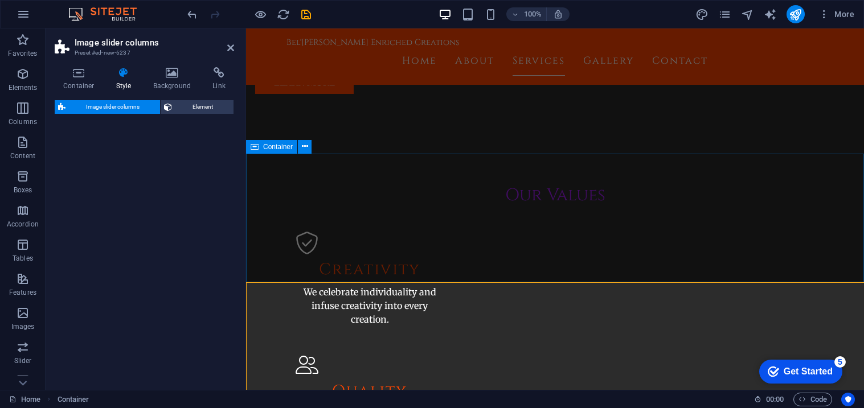
select select "rem"
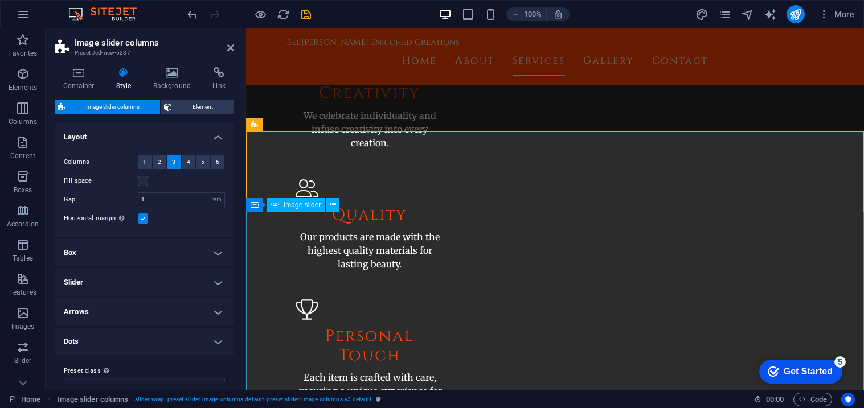
scroll to position [1001, 0]
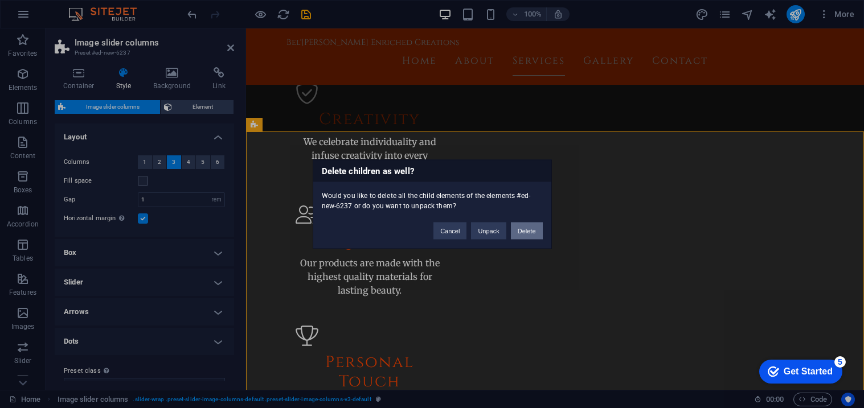
click at [518, 237] on button "Delete" at bounding box center [527, 230] width 32 height 17
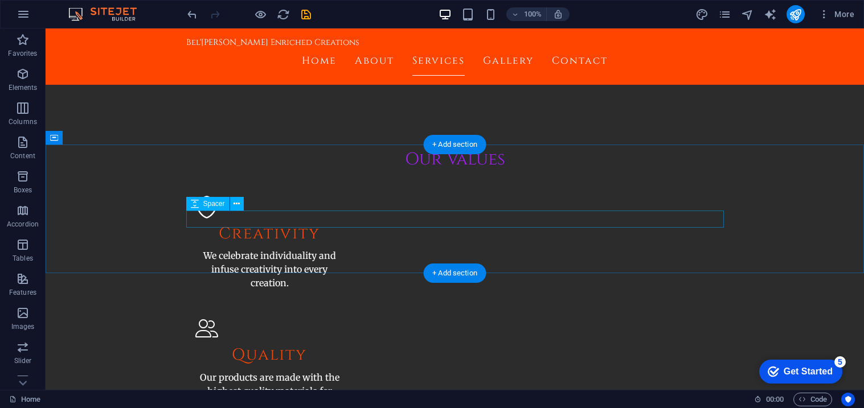
scroll to position [860, 0]
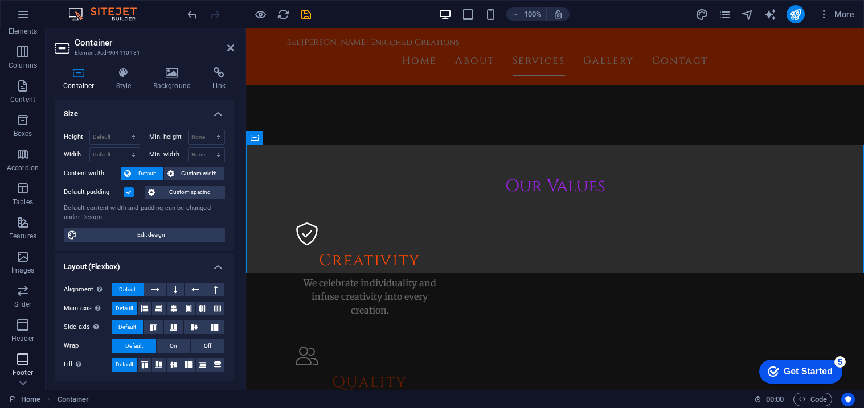
scroll to position [115, 0]
click at [31, 238] on span "Slider" at bounding box center [23, 239] width 46 height 27
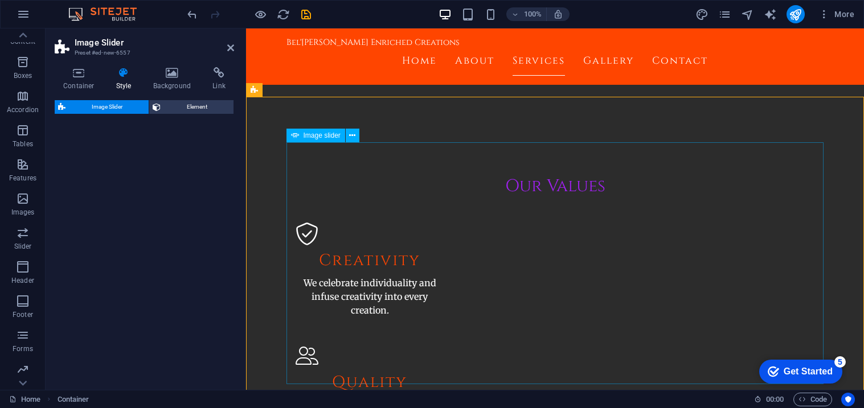
scroll to position [1036, 0]
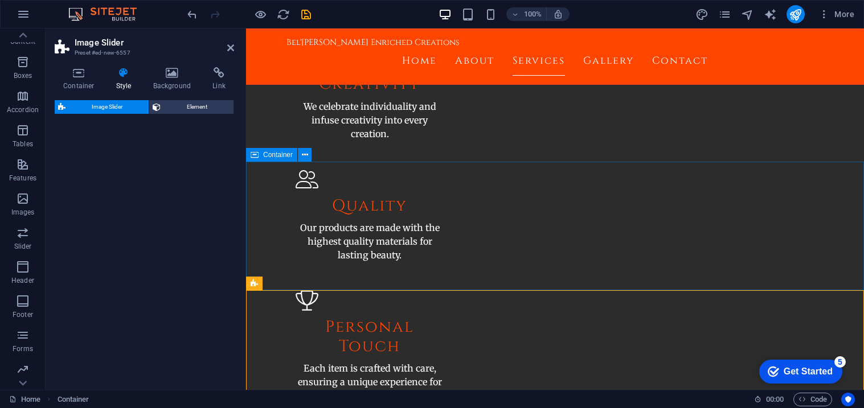
select select "rem"
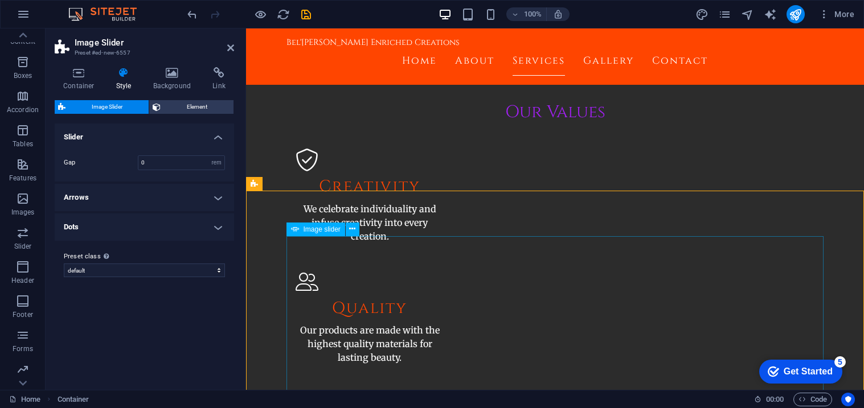
scroll to position [1079, 0]
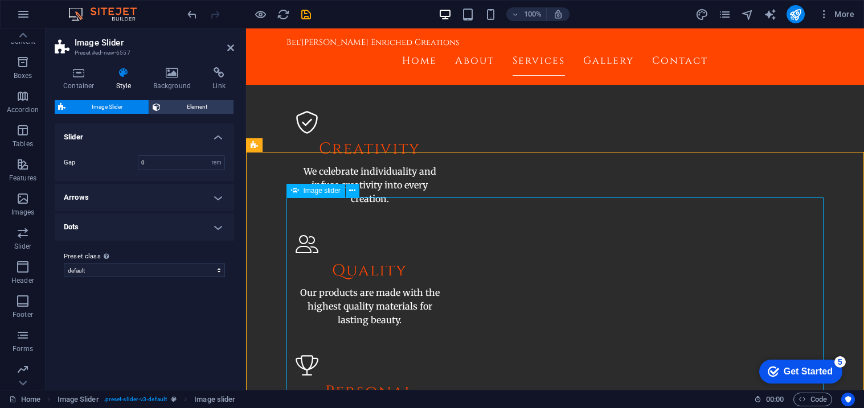
scroll to position [981, 0]
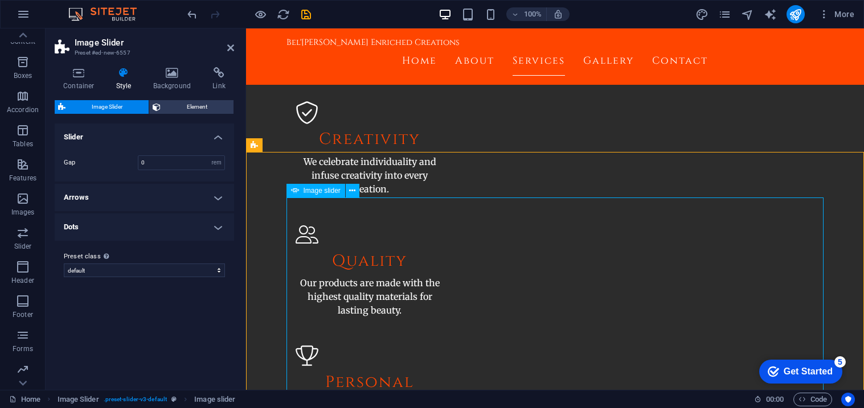
click at [314, 193] on span "Image slider" at bounding box center [322, 190] width 37 height 7
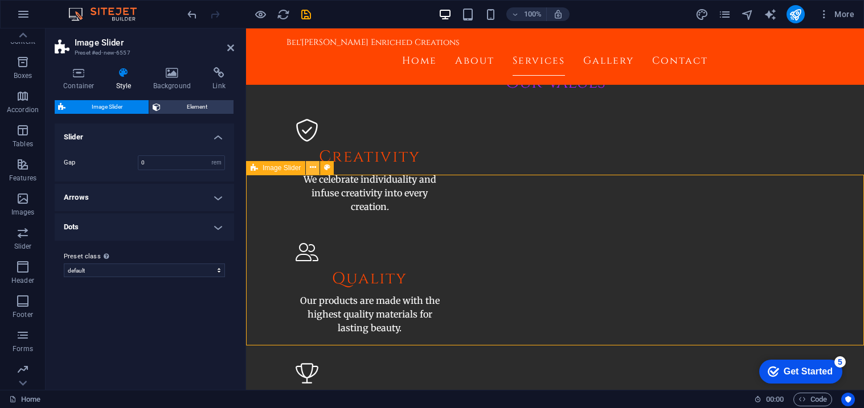
scroll to position [948, 0]
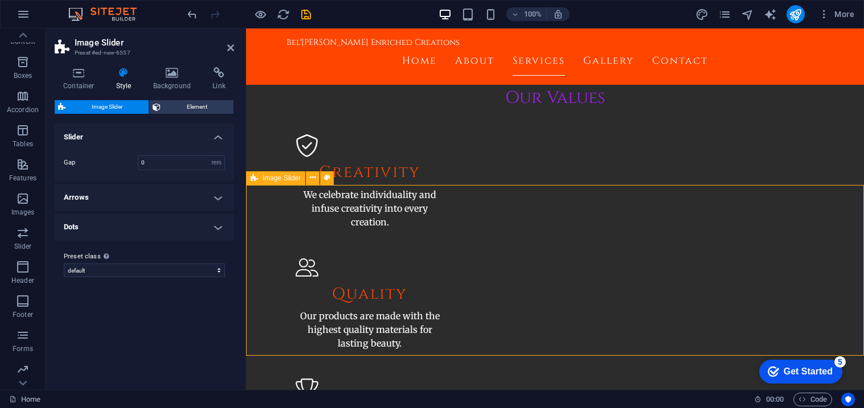
click at [268, 179] on span "Image Slider" at bounding box center [282, 178] width 38 height 7
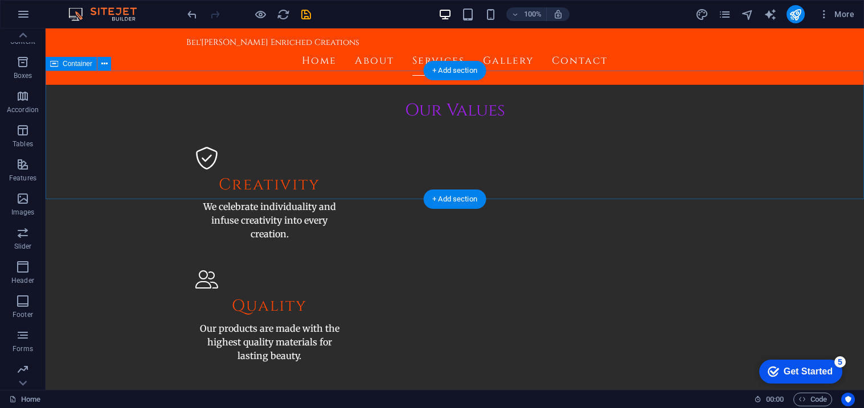
scroll to position [902, 0]
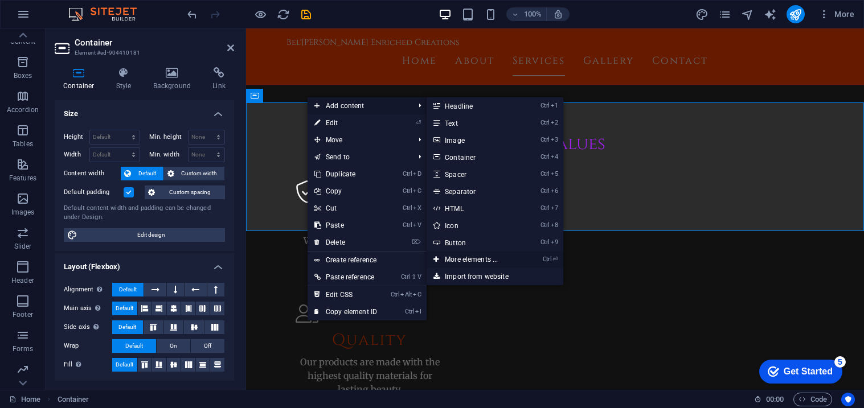
click at [479, 259] on link "Ctrl ⏎ More elements ..." at bounding box center [474, 259] width 94 height 17
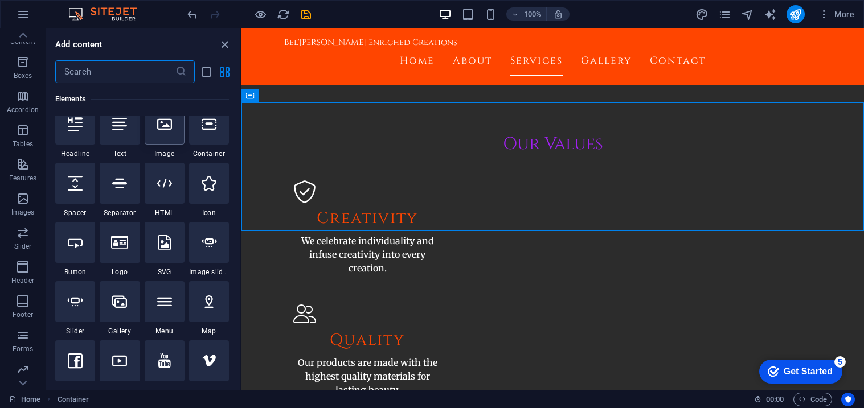
scroll to position [139, 0]
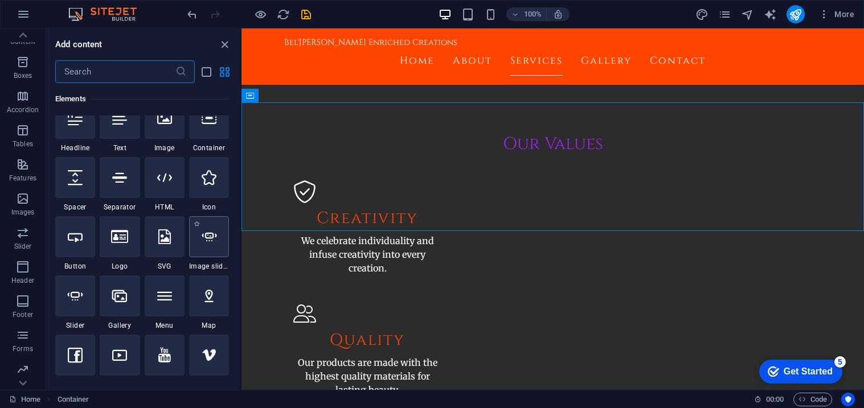
click at [202, 236] on icon at bounding box center [209, 237] width 15 height 15
select select "ms"
select select "s"
select select "progressive"
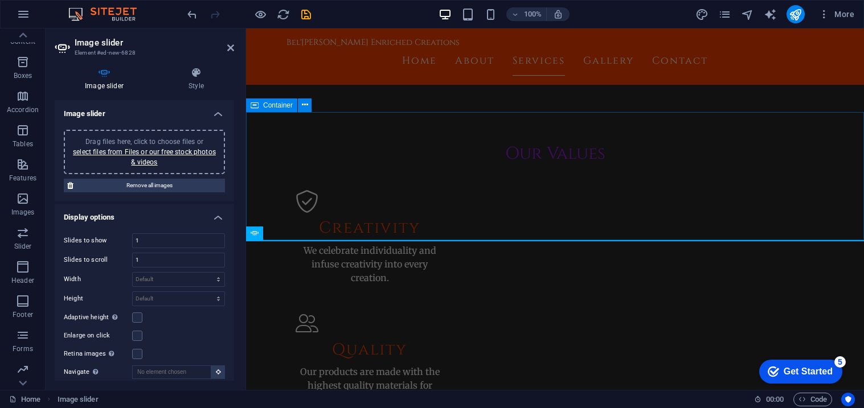
scroll to position [890, 0]
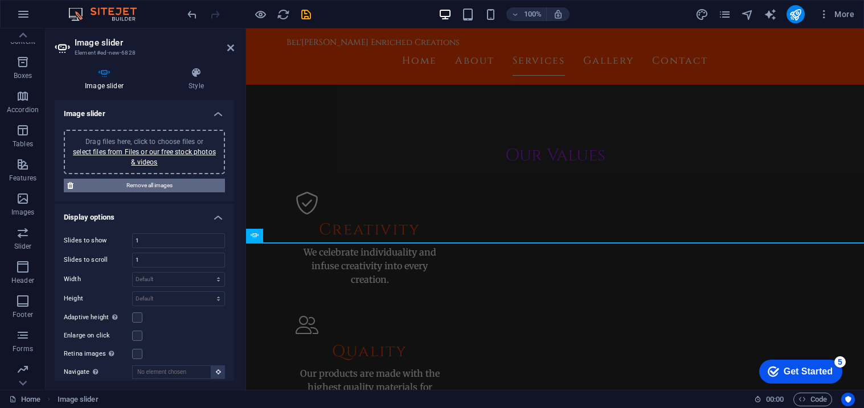
click at [150, 179] on span "Remove all images" at bounding box center [149, 186] width 145 height 14
